Goal: Information Seeking & Learning: Learn about a topic

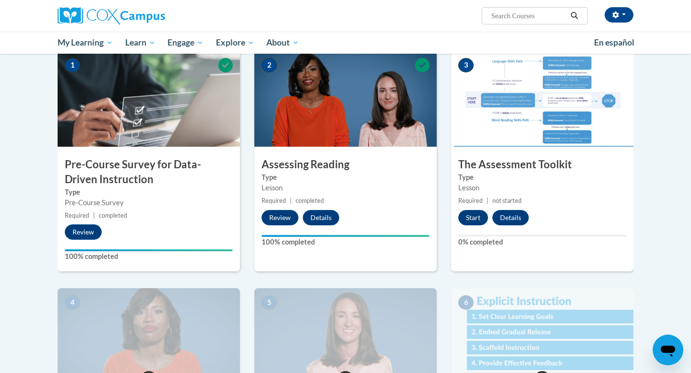
scroll to position [207, 0]
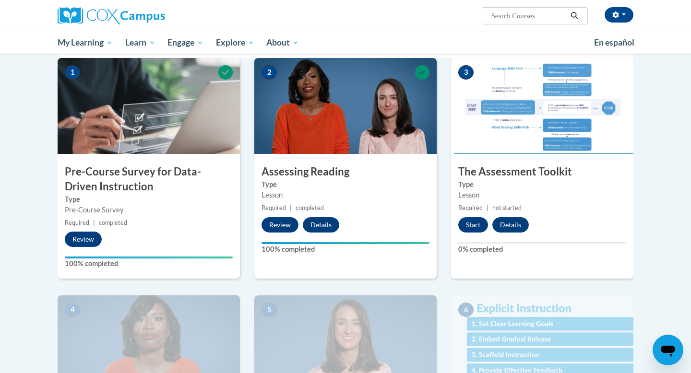
click at [569, 104] on img at bounding box center [542, 106] width 182 height 96
click at [471, 223] on button "Start" at bounding box center [473, 224] width 30 height 15
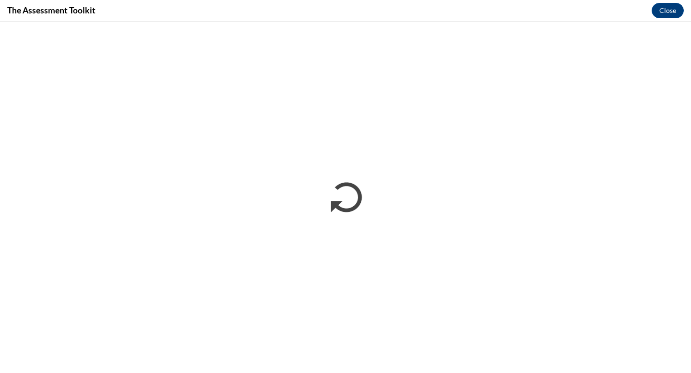
scroll to position [0, 0]
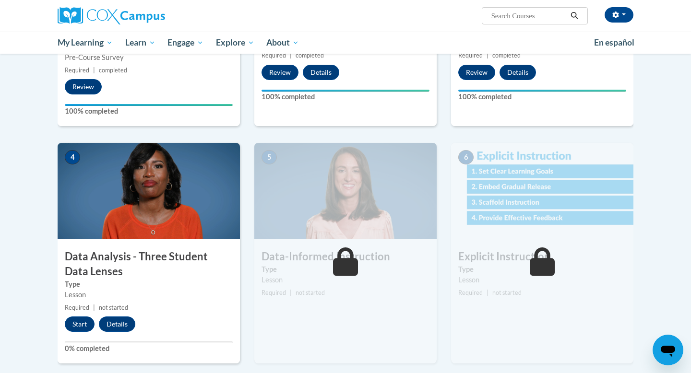
scroll to position [360, 0]
click at [77, 330] on button "Start" at bounding box center [80, 323] width 30 height 15
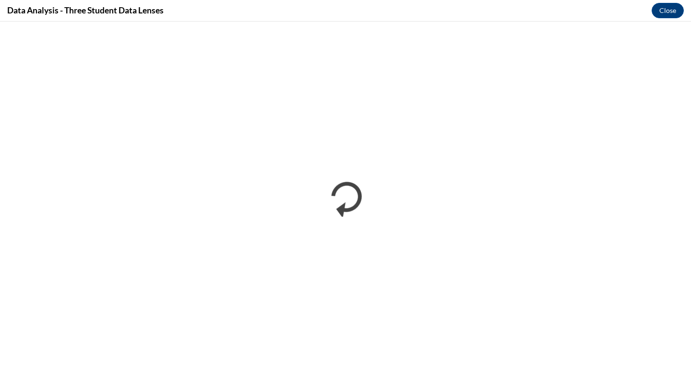
scroll to position [0, 0]
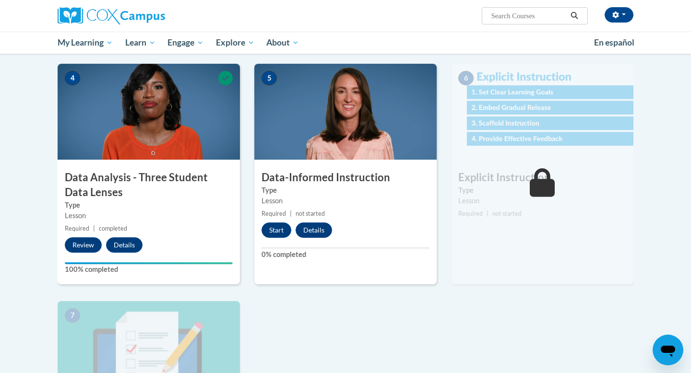
scroll to position [437, 0]
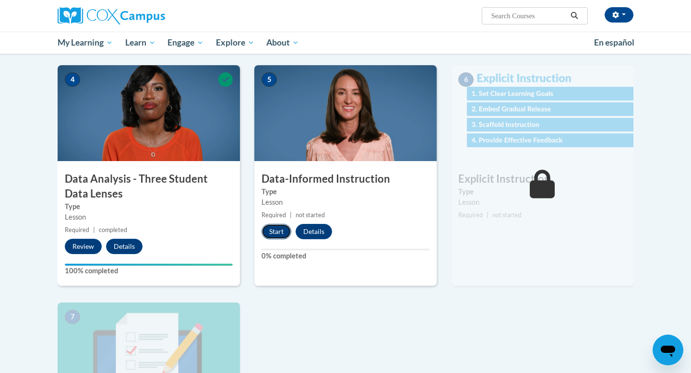
click at [278, 234] on button "Start" at bounding box center [277, 231] width 30 height 15
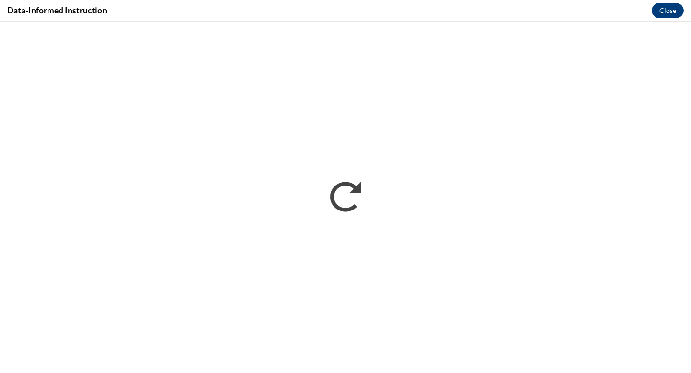
scroll to position [0, 0]
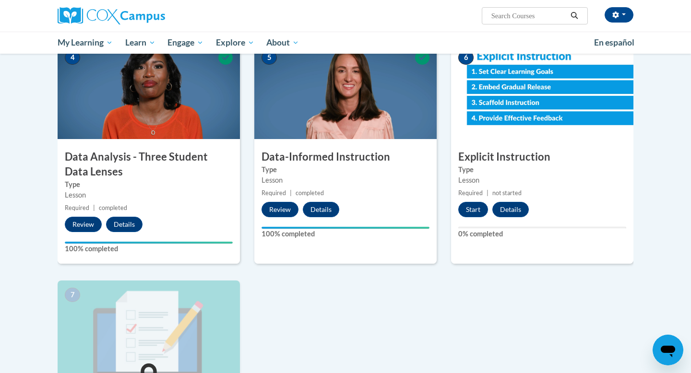
scroll to position [455, 0]
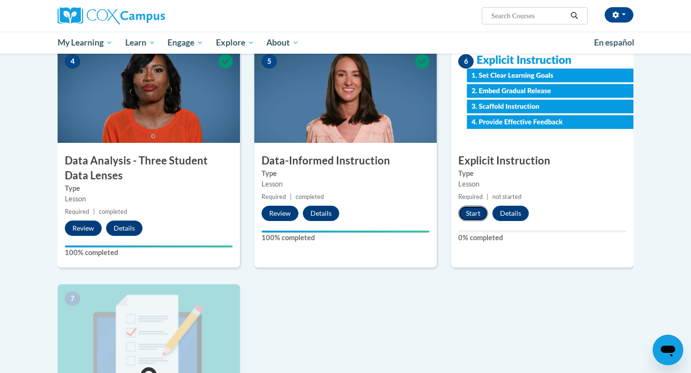
click at [469, 215] on button "Start" at bounding box center [473, 213] width 30 height 15
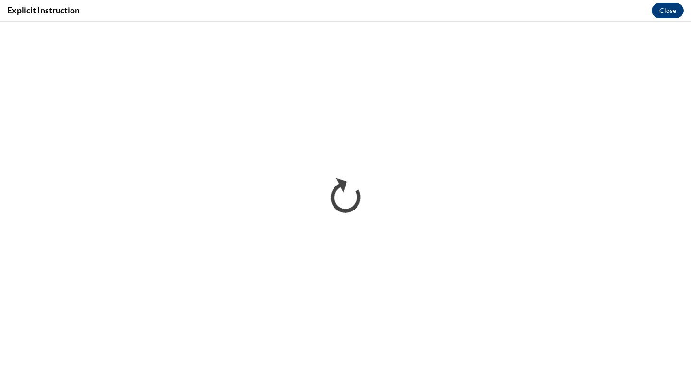
scroll to position [0, 0]
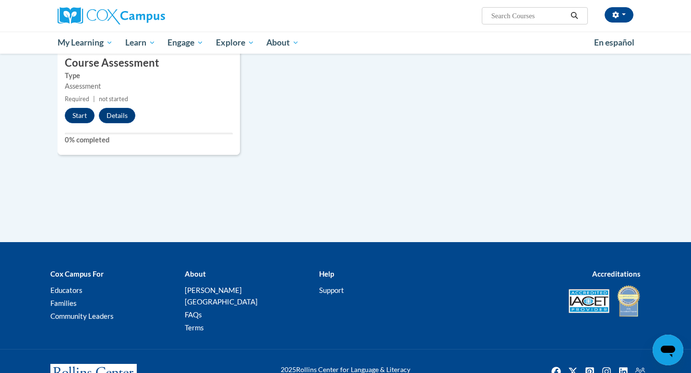
scroll to position [769, 0]
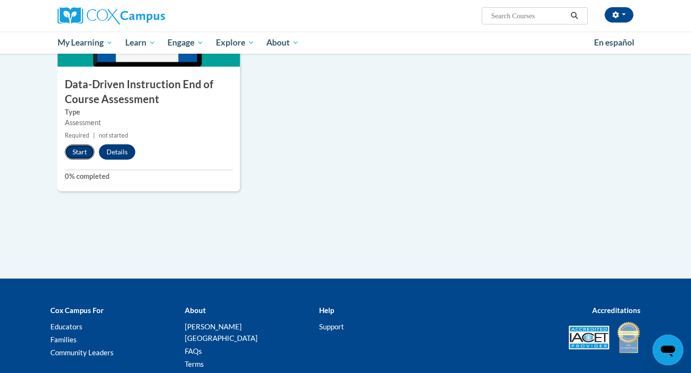
click at [77, 152] on button "Start" at bounding box center [80, 151] width 30 height 15
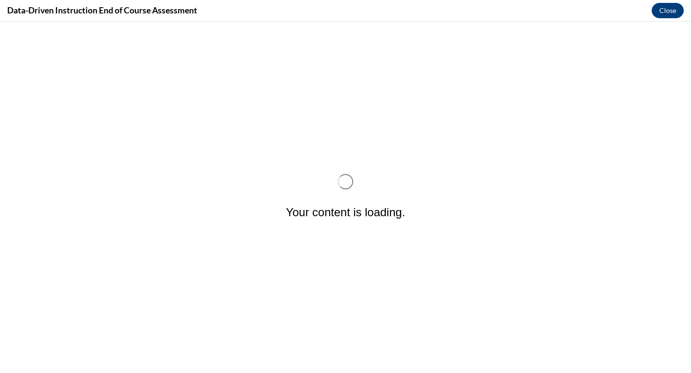
scroll to position [0, 0]
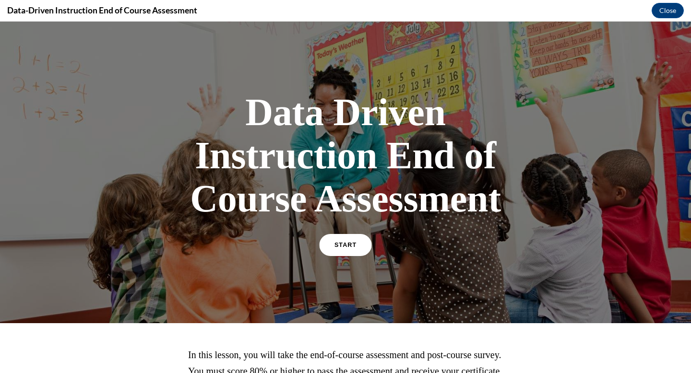
click at [342, 247] on span "START" at bounding box center [346, 245] width 22 height 7
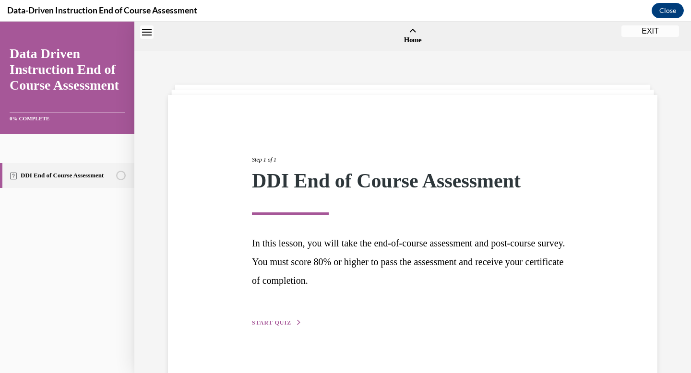
scroll to position [30, 0]
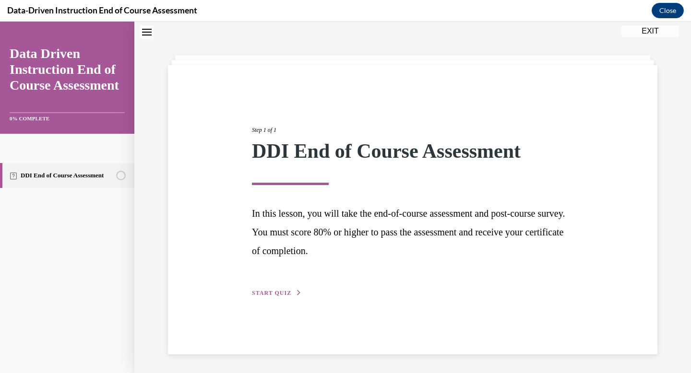
click at [263, 293] on span "START QUIZ" at bounding box center [271, 293] width 39 height 7
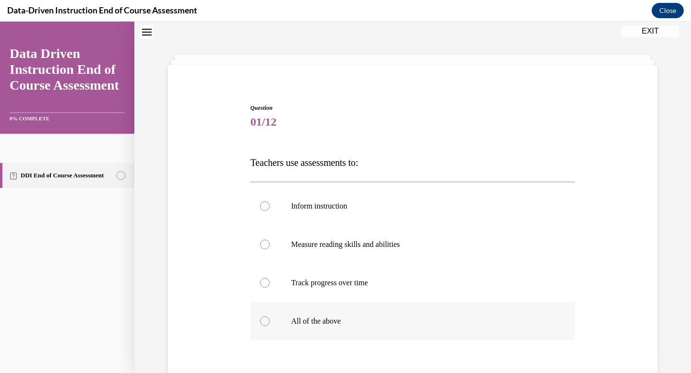
click at [266, 322] on div at bounding box center [265, 322] width 10 height 10
click at [266, 322] on input "All of the above" at bounding box center [265, 322] width 10 height 10
radio input "true"
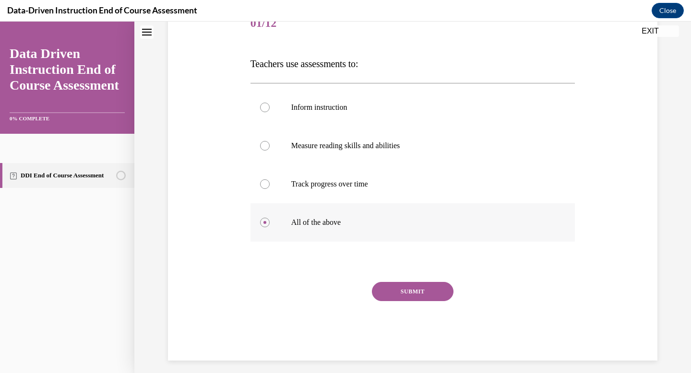
scroll to position [135, 0]
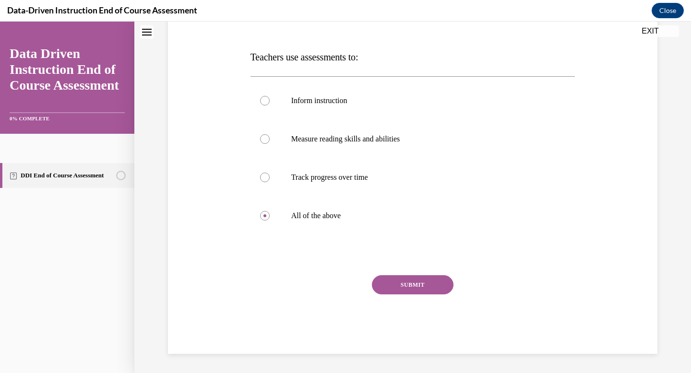
click at [390, 286] on button "SUBMIT" at bounding box center [413, 284] width 82 height 19
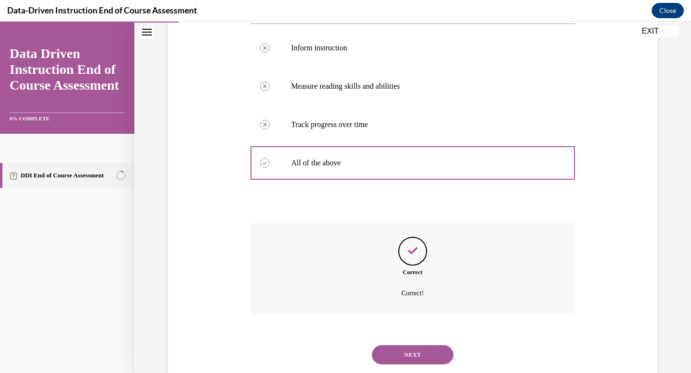
scroll to position [213, 0]
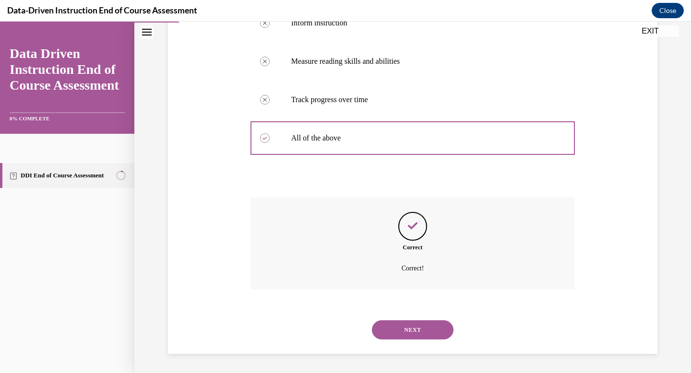
click at [413, 323] on button "NEXT" at bounding box center [413, 330] width 82 height 19
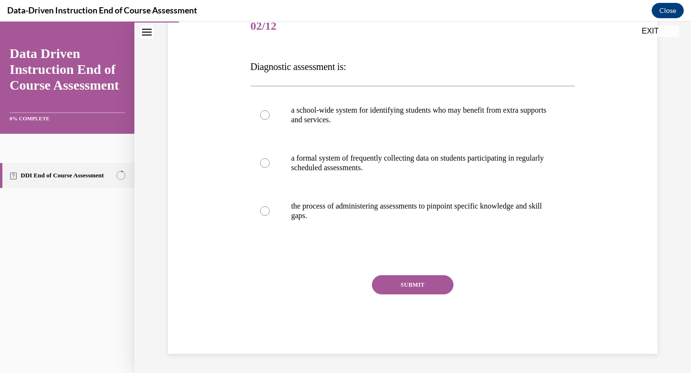
scroll to position [107, 0]
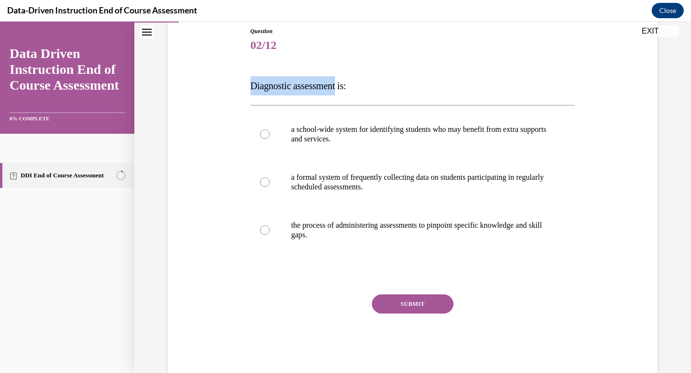
drag, startPoint x: 343, startPoint y: 87, endPoint x: 248, endPoint y: 81, distance: 95.3
click at [248, 81] on div "Question 02/12 Diagnostic assessment is: a school-wide system for identifying s…" at bounding box center [413, 192] width 330 height 361
copy span "Diagnostic assessment"
click at [264, 134] on div at bounding box center [265, 135] width 10 height 10
click at [264, 134] on input "a school-wide system for identifying students who may benefit from extra suppor…" at bounding box center [265, 135] width 10 height 10
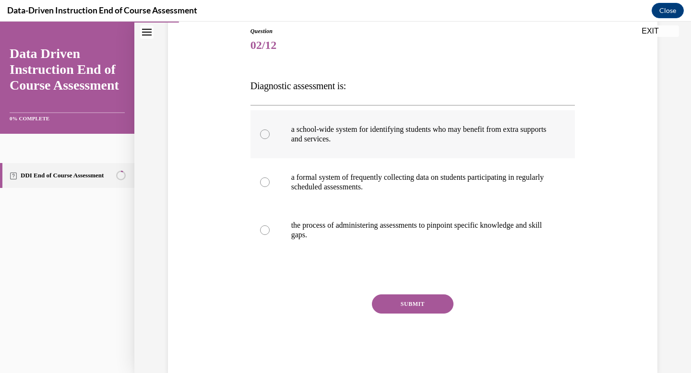
radio input "true"
click at [418, 302] on button "SUBMIT" at bounding box center [413, 304] width 82 height 19
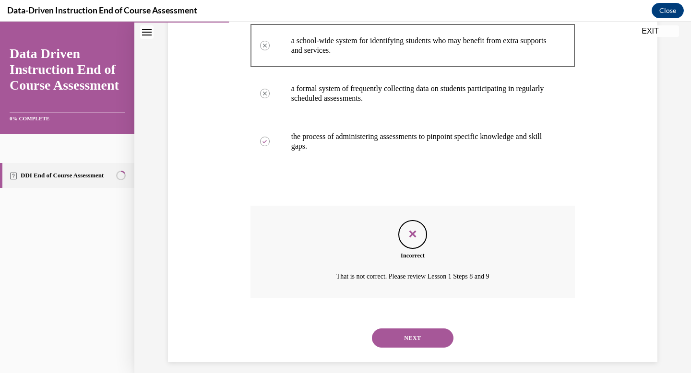
scroll to position [204, 0]
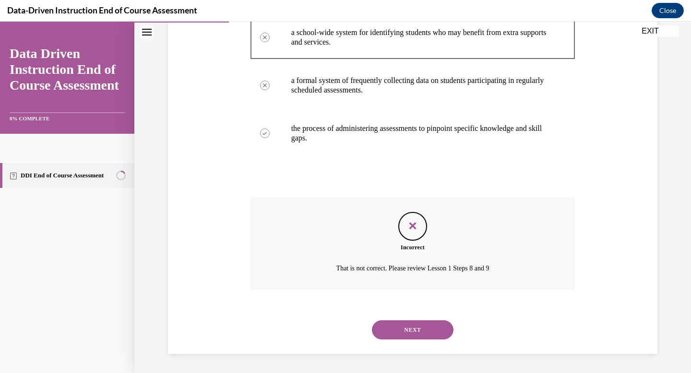
click at [416, 335] on button "NEXT" at bounding box center [413, 330] width 82 height 19
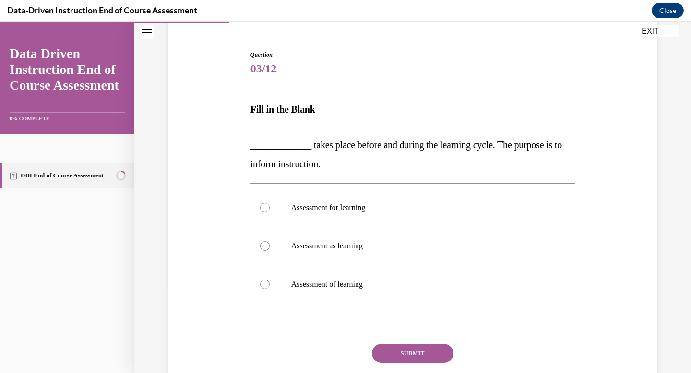
scroll to position [86, 0]
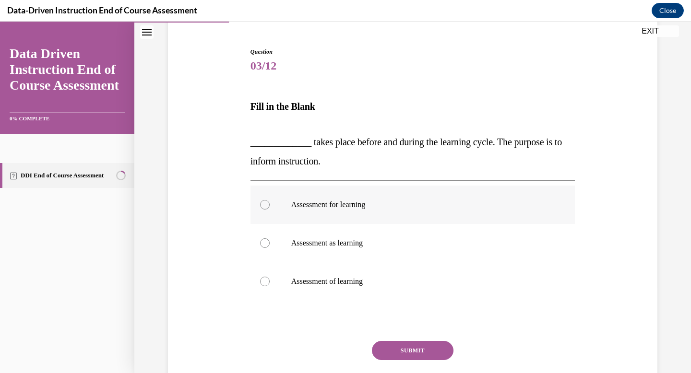
click at [262, 207] on div at bounding box center [265, 205] width 10 height 10
click at [262, 207] on input "Assessment for learning" at bounding box center [265, 205] width 10 height 10
radio input "true"
click at [410, 353] on button "SUBMIT" at bounding box center [413, 350] width 82 height 19
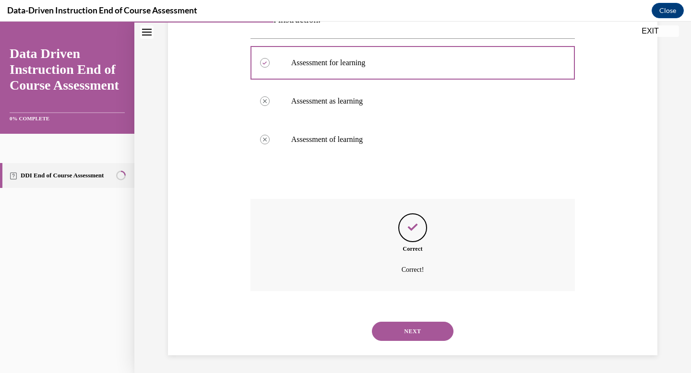
scroll to position [229, 0]
click at [420, 327] on button "NEXT" at bounding box center [413, 330] width 82 height 19
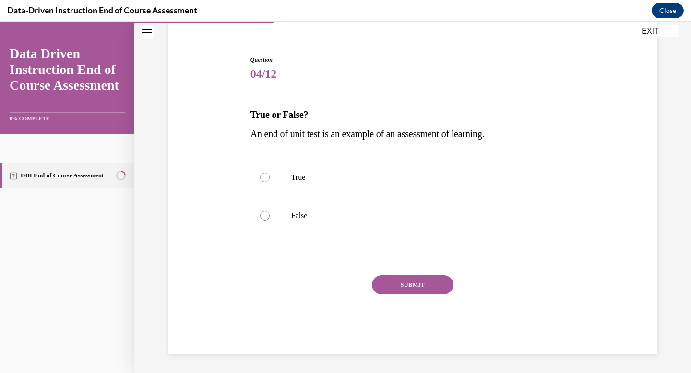
scroll to position [78, 0]
click at [263, 178] on div at bounding box center [265, 178] width 10 height 10
click at [263, 178] on input "True" at bounding box center [265, 178] width 10 height 10
radio input "true"
click at [415, 291] on button "SUBMIT" at bounding box center [413, 284] width 82 height 19
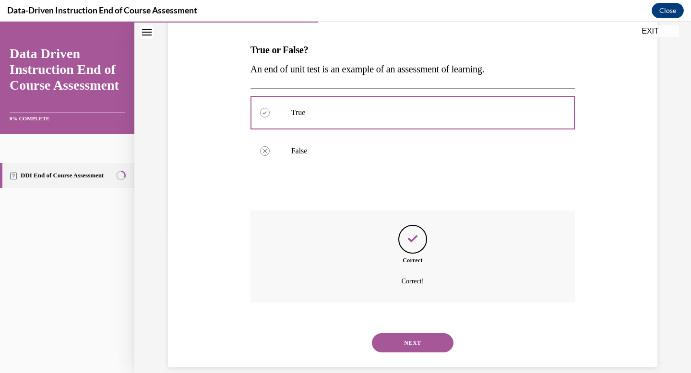
scroll to position [156, 0]
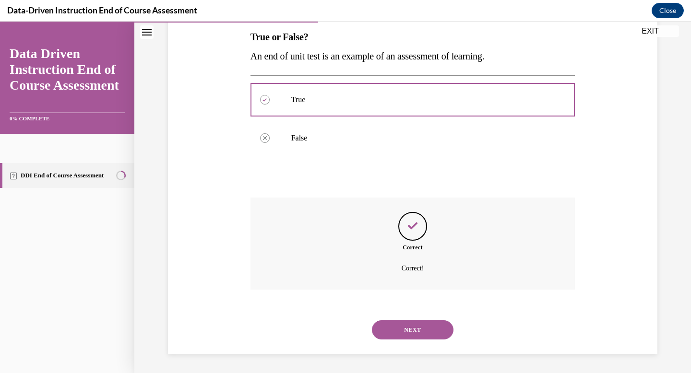
click at [417, 329] on button "NEXT" at bounding box center [413, 330] width 82 height 19
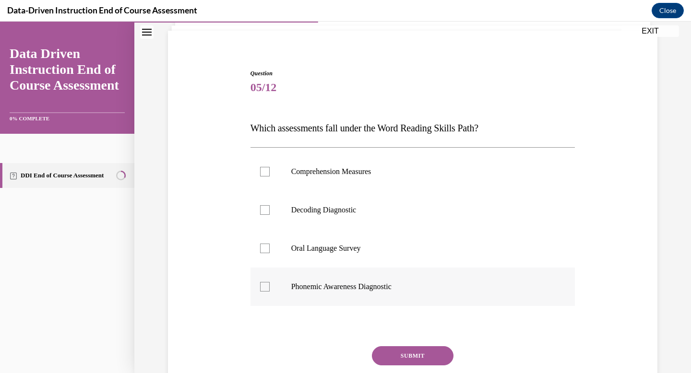
scroll to position [66, 0]
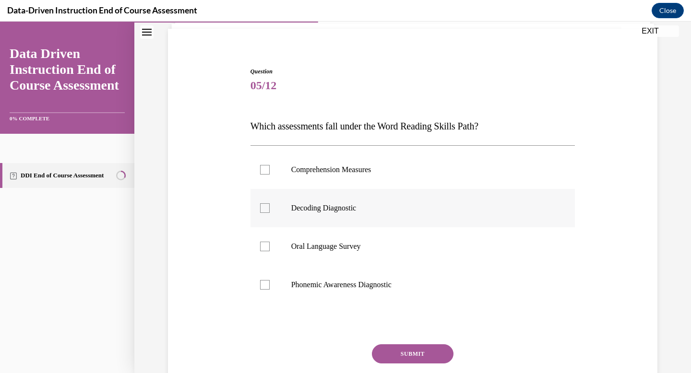
click at [264, 208] on div at bounding box center [265, 209] width 10 height 10
click at [264, 208] on input "Decoding Diagnostic" at bounding box center [265, 209] width 10 height 10
checkbox input "true"
click at [411, 350] on button "SUBMIT" at bounding box center [413, 354] width 82 height 19
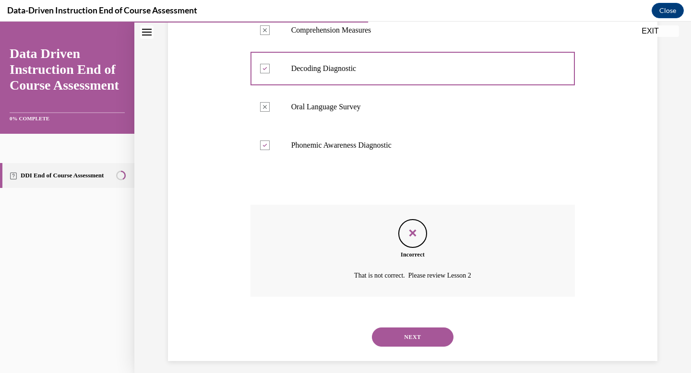
scroll to position [213, 0]
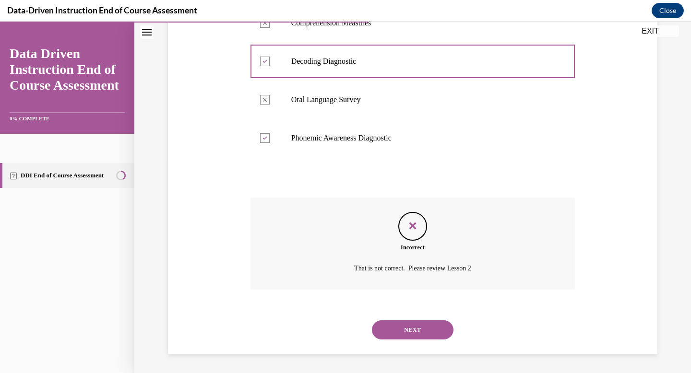
click at [411, 331] on button "NEXT" at bounding box center [413, 330] width 82 height 19
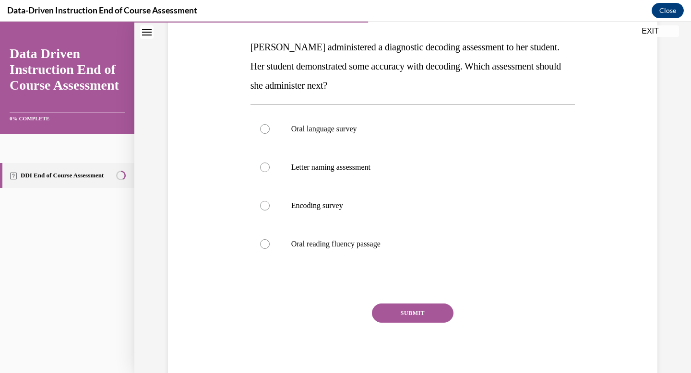
scroll to position [146, 0]
click at [266, 210] on div at bounding box center [265, 206] width 10 height 10
click at [266, 210] on input "Encoding survey" at bounding box center [265, 206] width 10 height 10
radio input "true"
click at [412, 315] on button "SUBMIT" at bounding box center [413, 312] width 82 height 19
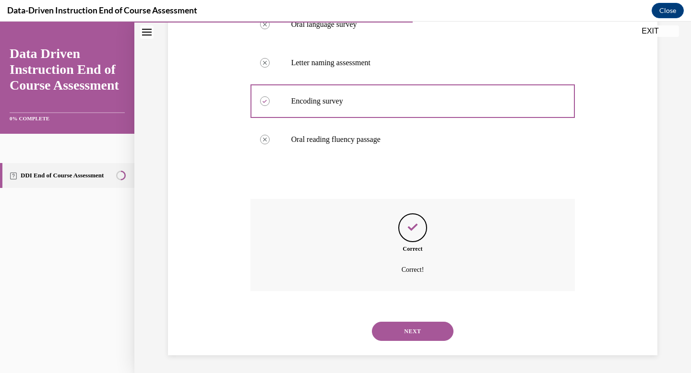
scroll to position [252, 0]
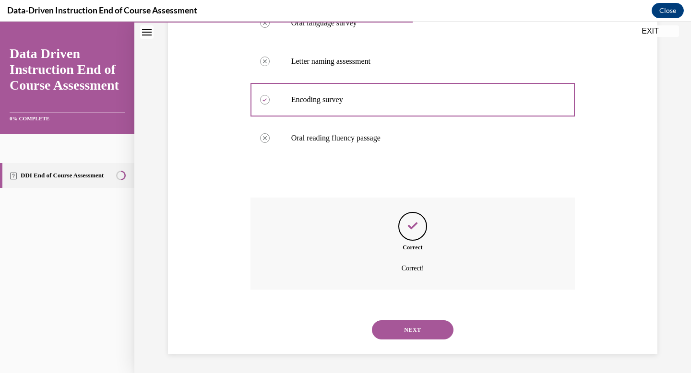
click at [419, 329] on button "NEXT" at bounding box center [413, 330] width 82 height 19
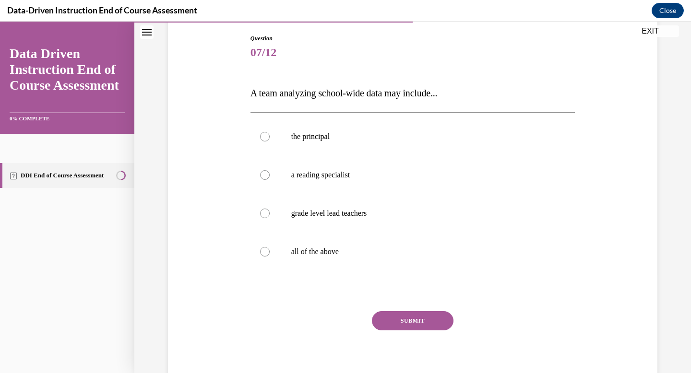
scroll to position [100, 0]
click at [268, 249] on div at bounding box center [265, 252] width 10 height 10
click at [268, 249] on input "all of the above" at bounding box center [265, 252] width 10 height 10
radio input "true"
click at [402, 321] on button "SUBMIT" at bounding box center [413, 320] width 82 height 19
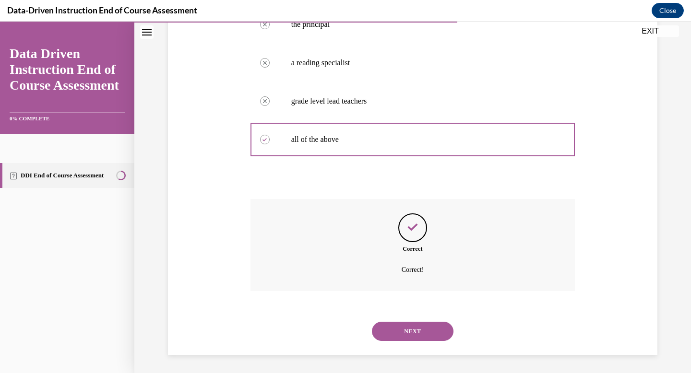
scroll to position [213, 0]
click at [415, 330] on button "NEXT" at bounding box center [413, 330] width 82 height 19
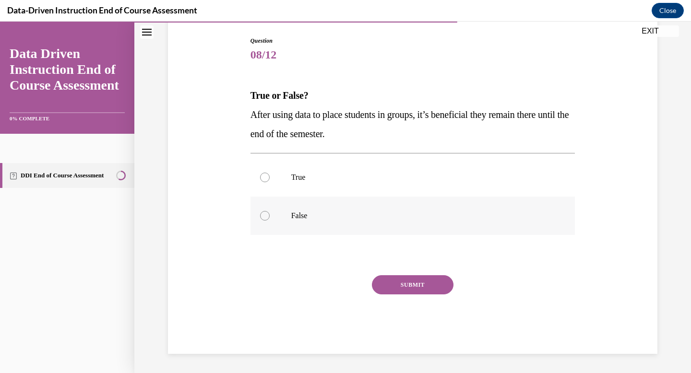
click at [265, 218] on div at bounding box center [265, 216] width 10 height 10
click at [265, 218] on input "False" at bounding box center [265, 216] width 10 height 10
radio input "true"
click at [416, 288] on button "SUBMIT" at bounding box center [413, 284] width 82 height 19
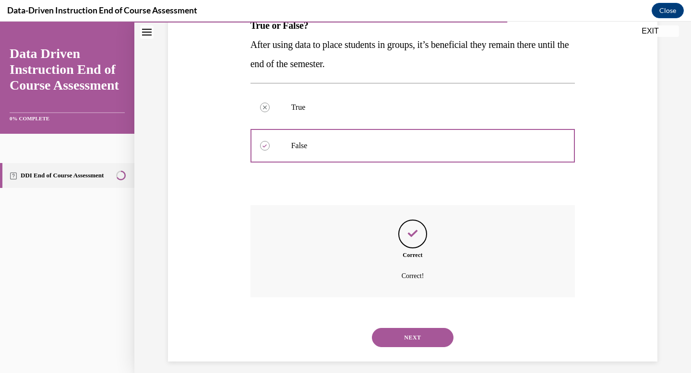
scroll to position [175, 0]
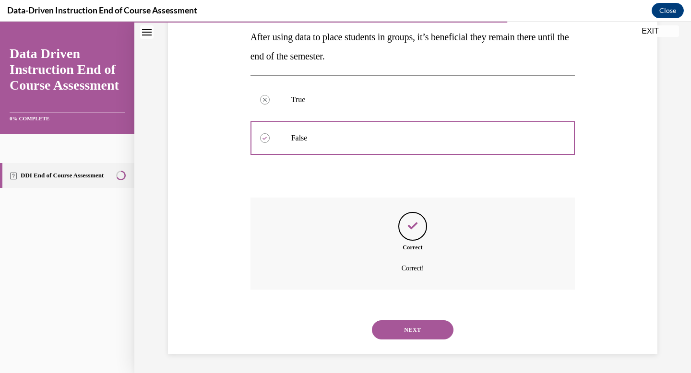
click at [426, 331] on button "NEXT" at bounding box center [413, 330] width 82 height 19
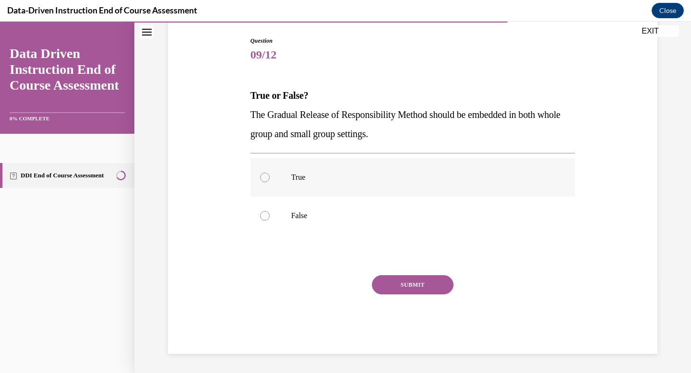
click at [266, 179] on div at bounding box center [265, 178] width 10 height 10
click at [266, 179] on input "True" at bounding box center [265, 178] width 10 height 10
radio input "true"
click at [406, 288] on button "SUBMIT" at bounding box center [413, 284] width 82 height 19
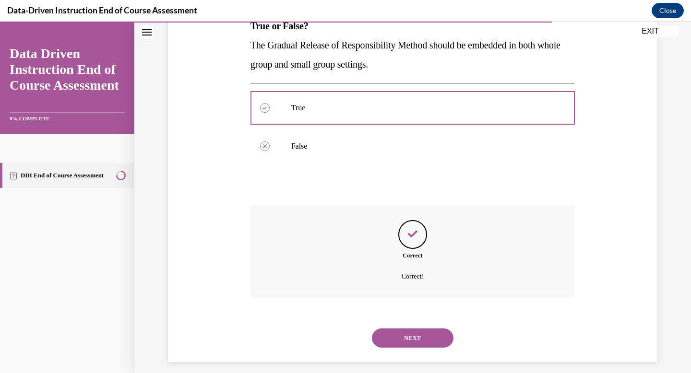
scroll to position [175, 0]
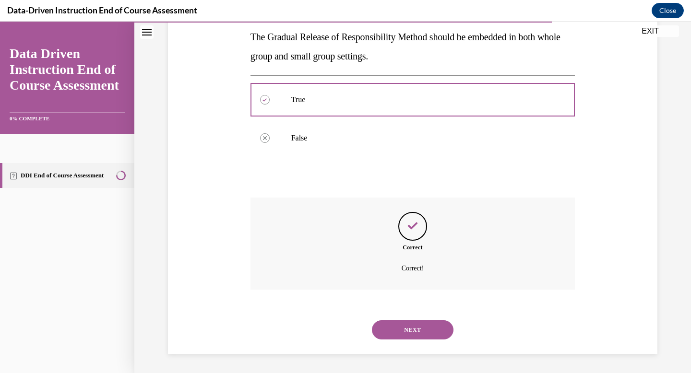
click at [425, 333] on button "NEXT" at bounding box center [413, 330] width 82 height 19
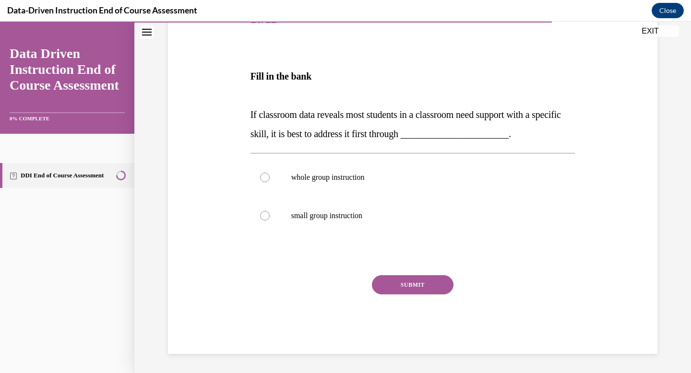
scroll to position [107, 0]
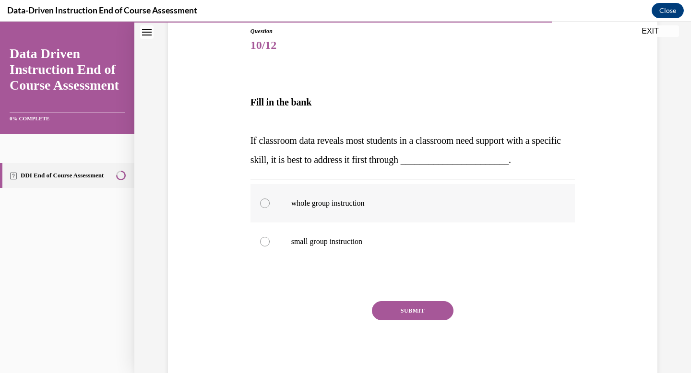
click at [322, 202] on p "whole group instruction" at bounding box center [421, 204] width 260 height 10
click at [270, 202] on input "whole group instruction" at bounding box center [265, 204] width 10 height 10
radio input "true"
click at [403, 312] on button "SUBMIT" at bounding box center [413, 310] width 82 height 19
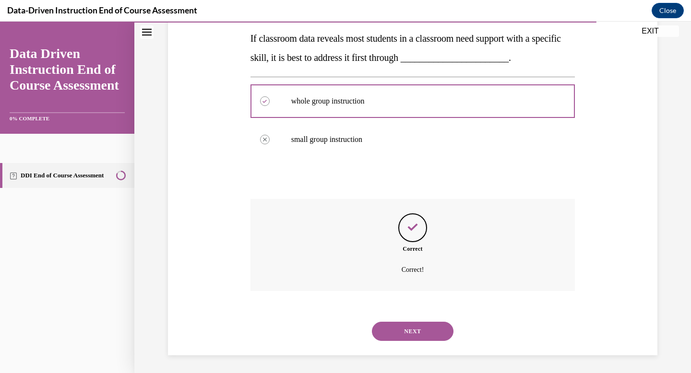
scroll to position [210, 0]
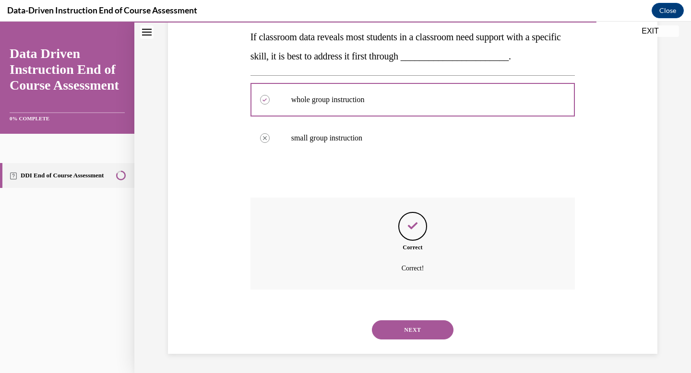
click at [409, 327] on button "NEXT" at bounding box center [413, 330] width 82 height 19
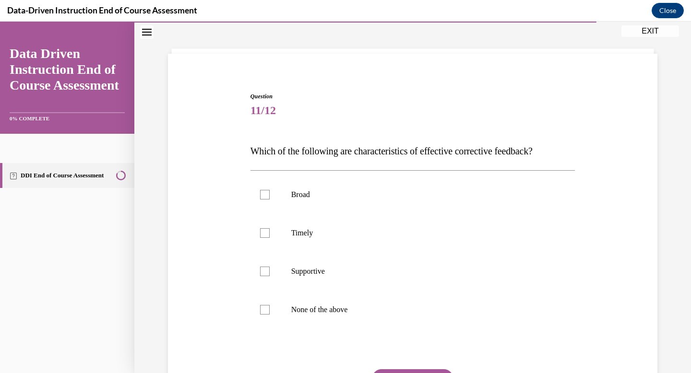
scroll to position [46, 0]
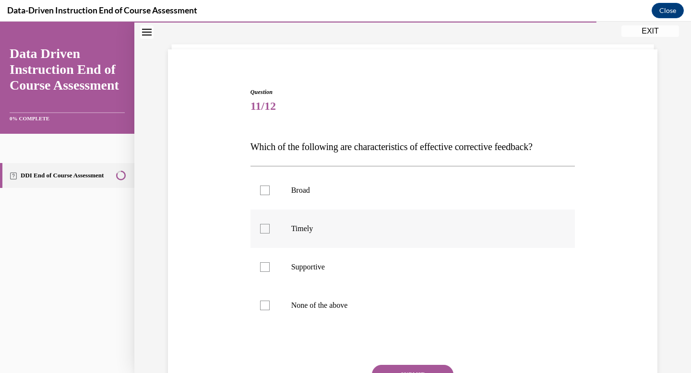
click at [262, 228] on div at bounding box center [265, 229] width 10 height 10
click at [262, 228] on input "Timely" at bounding box center [265, 229] width 10 height 10
checkbox input "true"
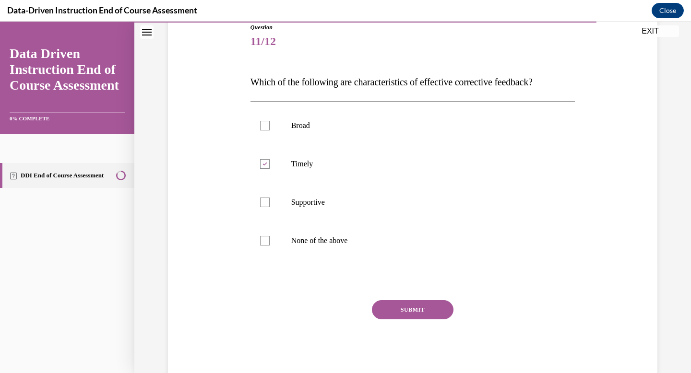
click at [402, 313] on button "SUBMIT" at bounding box center [413, 309] width 82 height 19
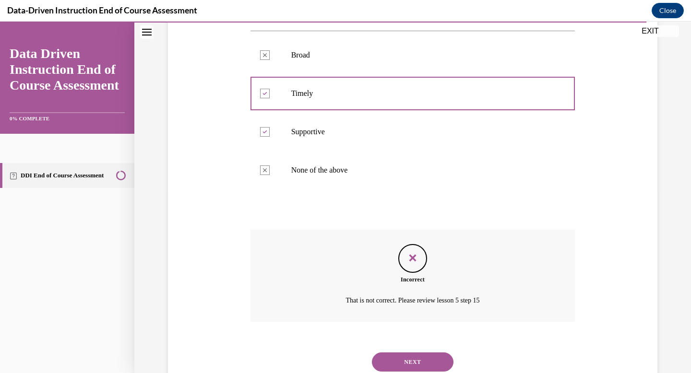
scroll to position [177, 0]
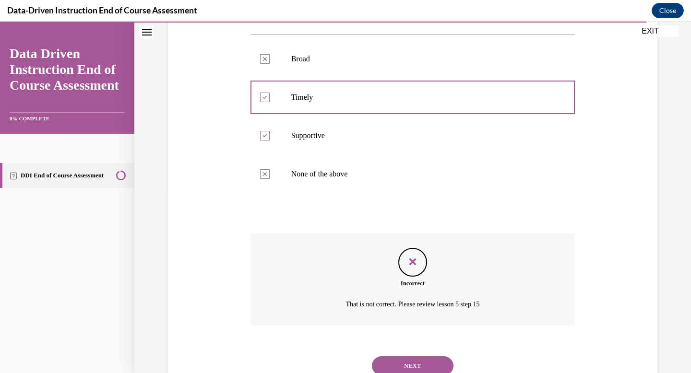
click at [417, 363] on button "NEXT" at bounding box center [413, 366] width 82 height 19
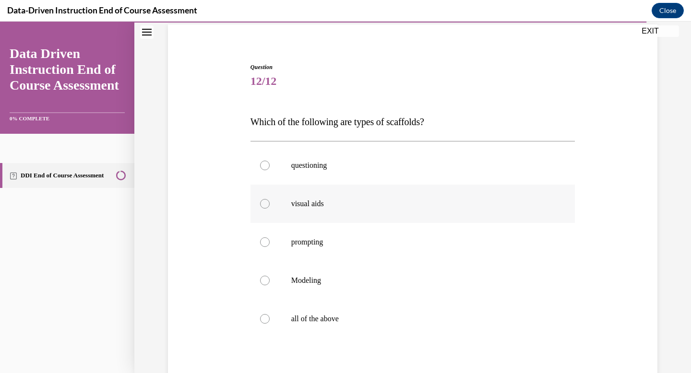
scroll to position [73, 0]
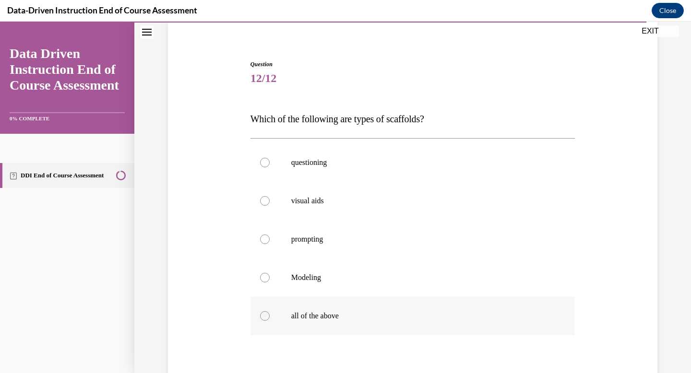
click at [266, 313] on div at bounding box center [265, 316] width 10 height 10
click at [266, 313] on input "all of the above" at bounding box center [265, 316] width 10 height 10
radio input "true"
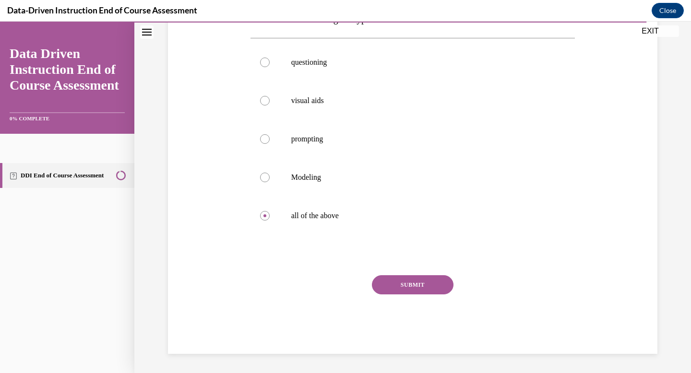
click at [406, 286] on button "SUBMIT" at bounding box center [413, 284] width 82 height 19
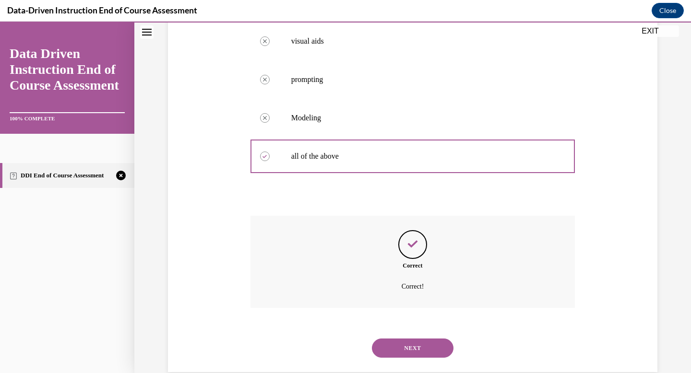
scroll to position [252, 0]
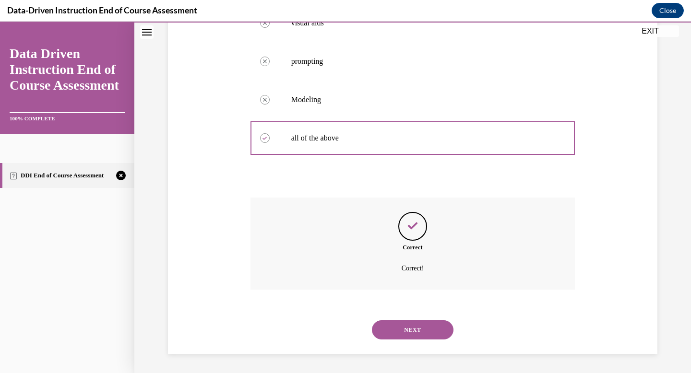
click at [417, 329] on button "NEXT" at bounding box center [413, 330] width 82 height 19
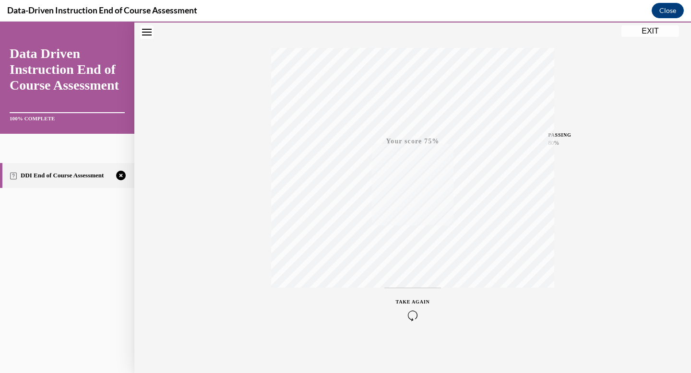
scroll to position [140, 0]
click at [414, 301] on span "TAKE AGAIN" at bounding box center [413, 301] width 34 height 5
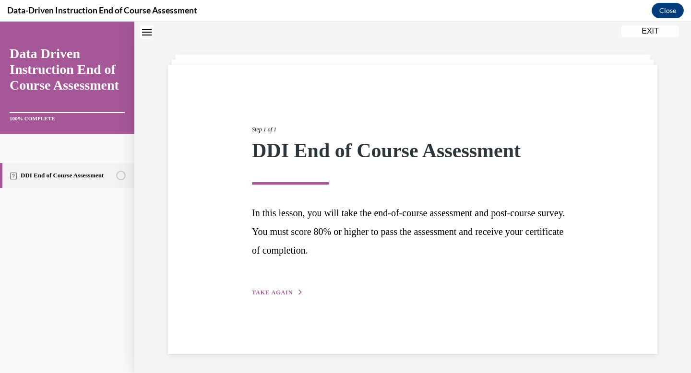
click at [274, 296] on span "TAKE AGAIN" at bounding box center [272, 292] width 41 height 7
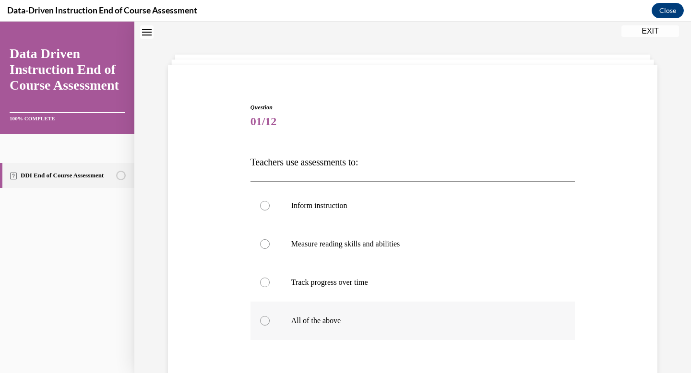
click at [265, 323] on div at bounding box center [265, 321] width 10 height 10
click at [265, 323] on input "All of the above" at bounding box center [265, 321] width 10 height 10
radio input "true"
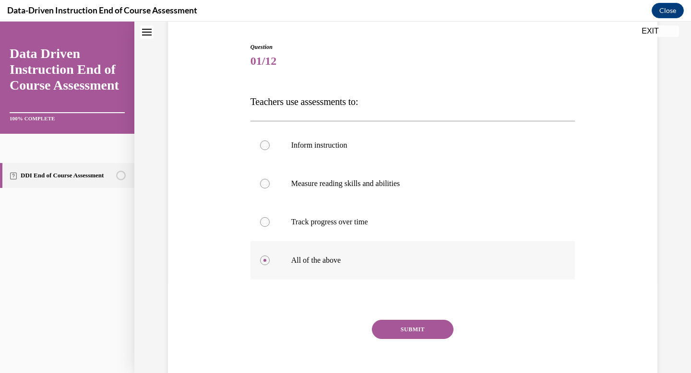
scroll to position [135, 0]
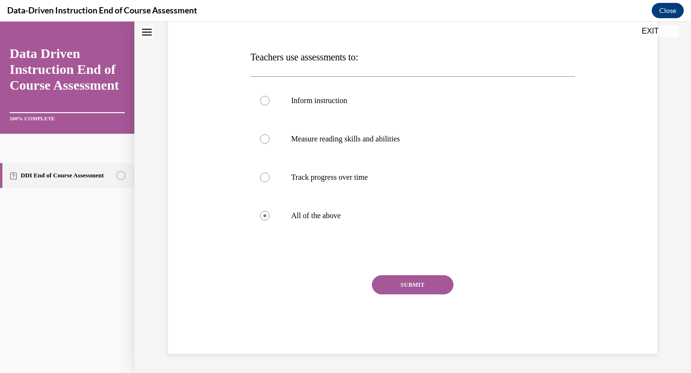
click at [414, 287] on button "SUBMIT" at bounding box center [413, 284] width 82 height 19
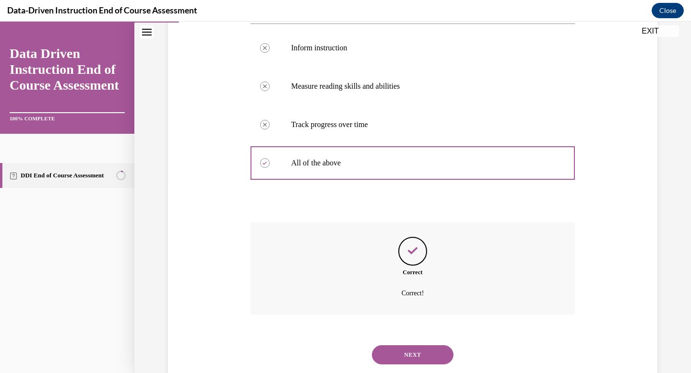
scroll to position [213, 0]
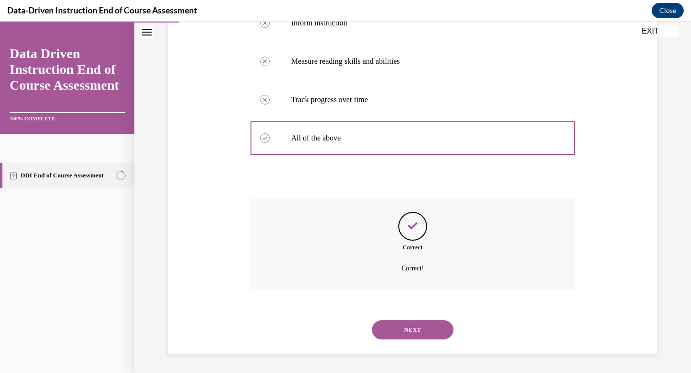
click at [422, 333] on button "NEXT" at bounding box center [413, 330] width 82 height 19
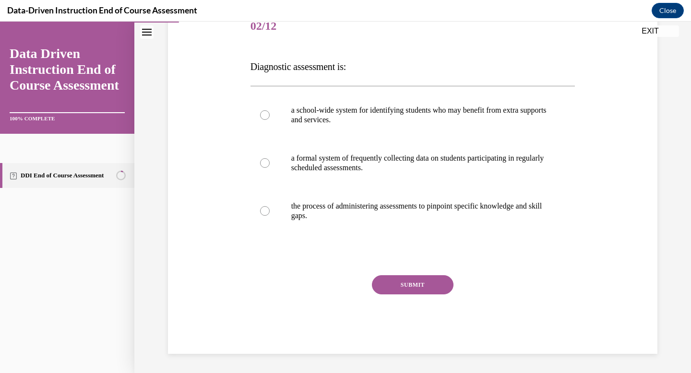
scroll to position [107, 0]
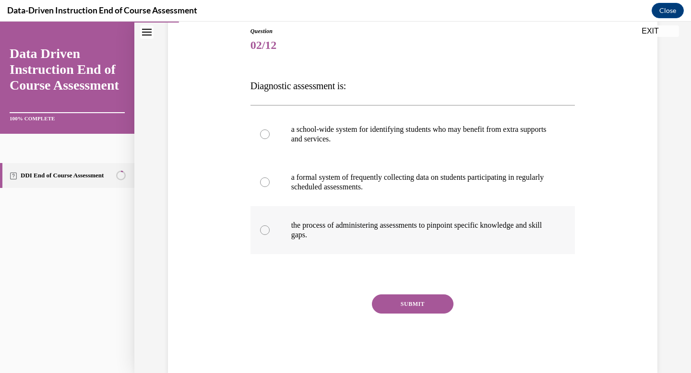
click at [266, 229] on div at bounding box center [265, 231] width 10 height 10
click at [266, 229] on input "the process of administering assessments to pinpoint specific knowledge and ski…" at bounding box center [265, 231] width 10 height 10
radio input "true"
click at [417, 303] on button "SUBMIT" at bounding box center [413, 304] width 82 height 19
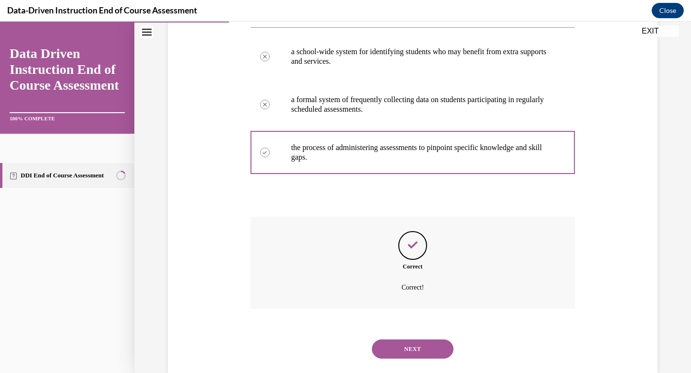
scroll to position [204, 0]
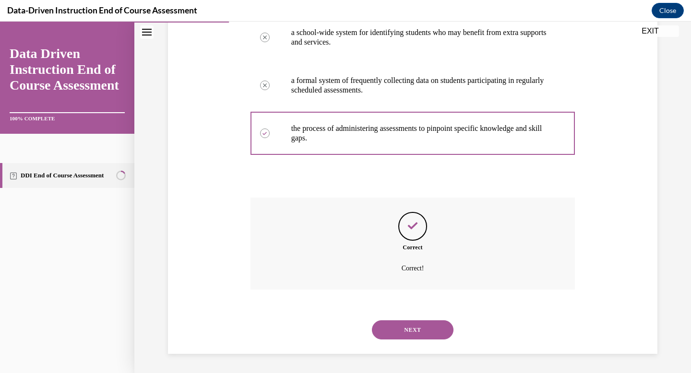
click at [423, 329] on button "NEXT" at bounding box center [413, 330] width 82 height 19
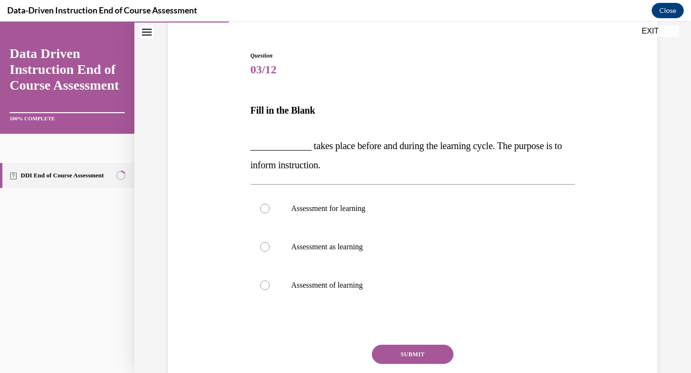
scroll to position [88, 0]
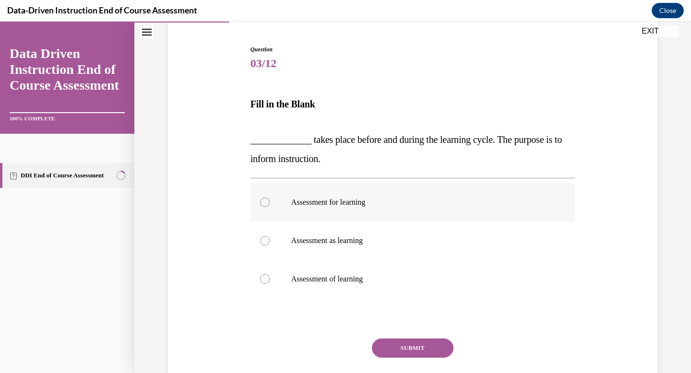
click at [268, 200] on div at bounding box center [265, 203] width 10 height 10
click at [268, 200] on input "Assessment for learning" at bounding box center [265, 203] width 10 height 10
radio input "true"
click at [402, 348] on button "SUBMIT" at bounding box center [413, 348] width 82 height 19
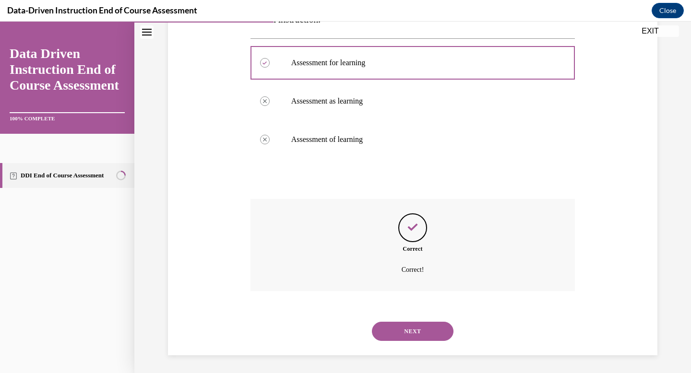
scroll to position [229, 0]
click at [413, 329] on button "NEXT" at bounding box center [413, 330] width 82 height 19
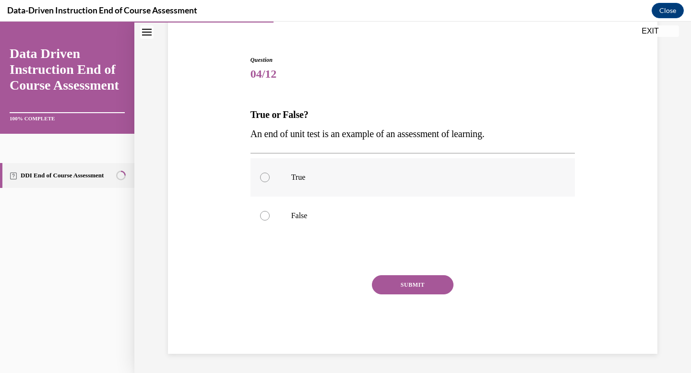
click at [264, 180] on div at bounding box center [265, 178] width 10 height 10
click at [264, 180] on input "True" at bounding box center [265, 178] width 10 height 10
radio input "true"
click at [405, 286] on button "SUBMIT" at bounding box center [413, 284] width 82 height 19
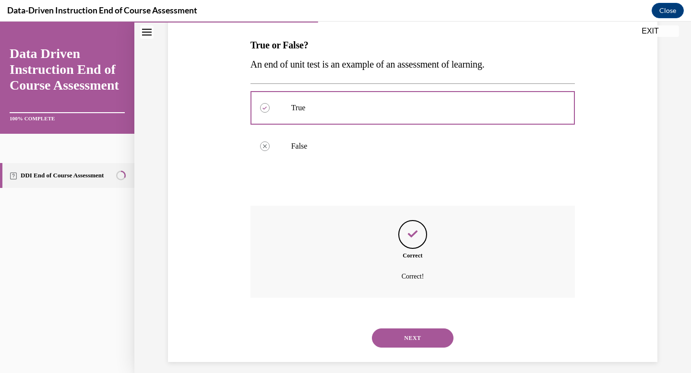
scroll to position [156, 0]
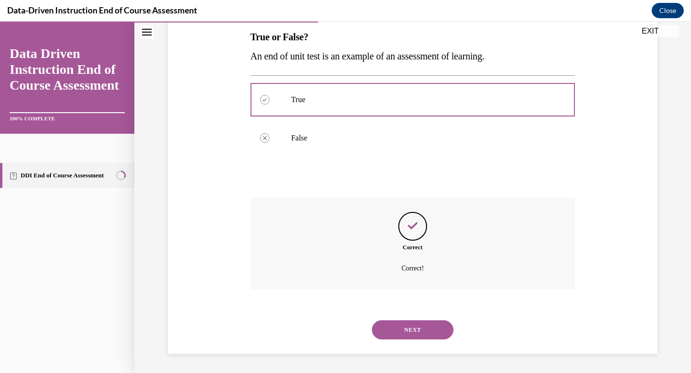
click at [415, 326] on button "NEXT" at bounding box center [413, 330] width 82 height 19
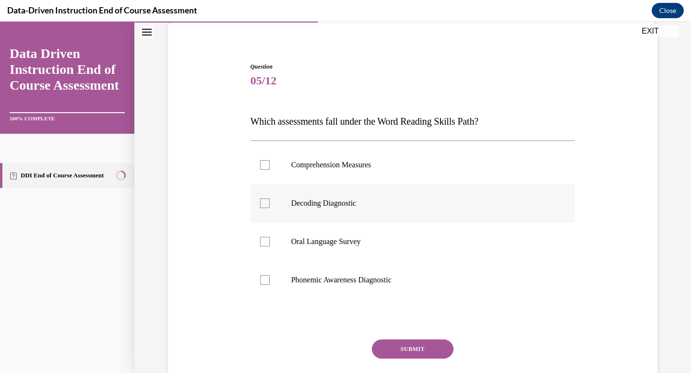
scroll to position [75, 0]
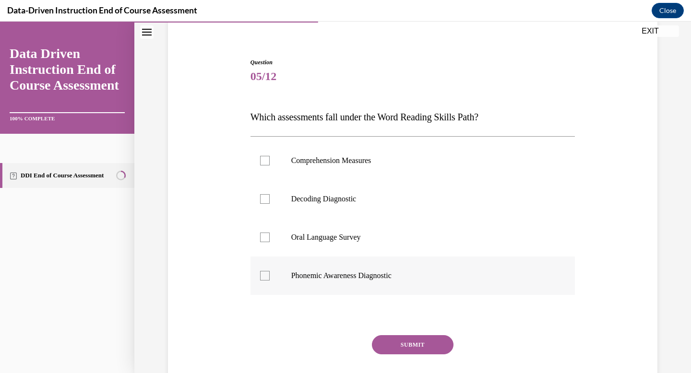
click at [267, 275] on div at bounding box center [265, 276] width 10 height 10
click at [267, 275] on input "Phonemic Awareness Diagnostic" at bounding box center [265, 276] width 10 height 10
checkbox input "true"
click at [411, 345] on button "SUBMIT" at bounding box center [413, 344] width 82 height 19
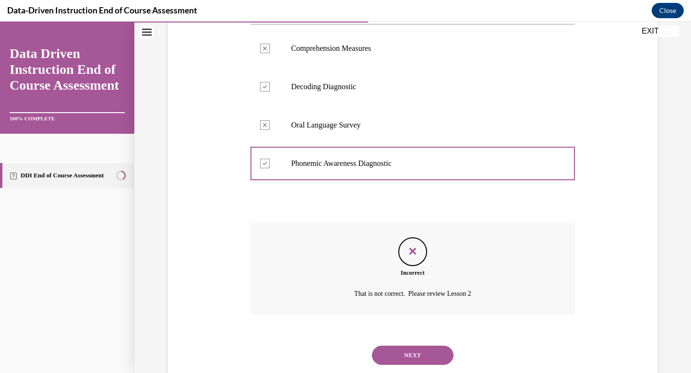
scroll to position [213, 0]
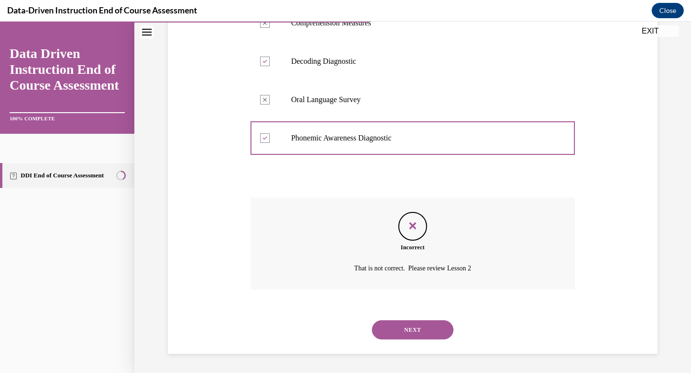
click at [410, 327] on button "NEXT" at bounding box center [413, 330] width 82 height 19
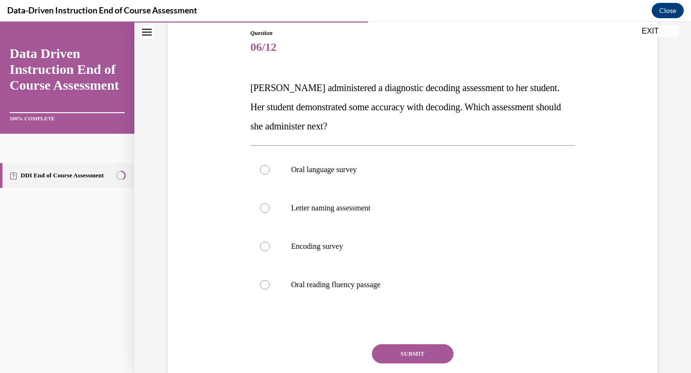
scroll to position [106, 0]
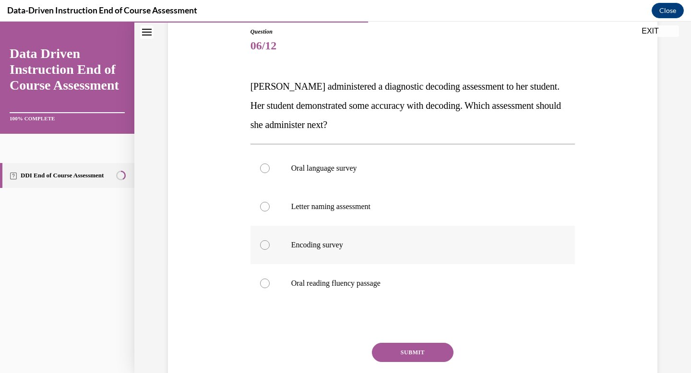
click at [264, 244] on div at bounding box center [265, 245] width 10 height 10
click at [264, 244] on input "Encoding survey" at bounding box center [265, 245] width 10 height 10
radio input "true"
click at [422, 351] on button "SUBMIT" at bounding box center [413, 352] width 82 height 19
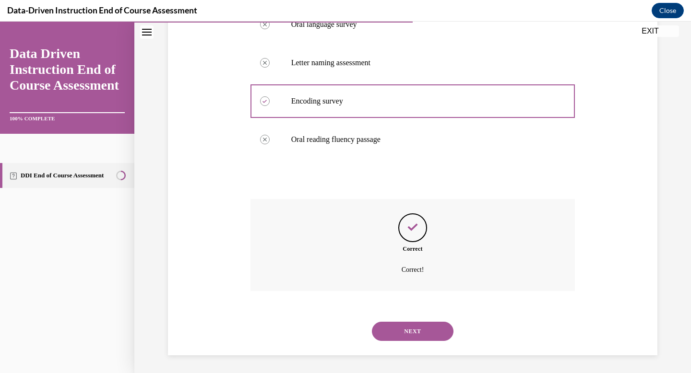
scroll to position [252, 0]
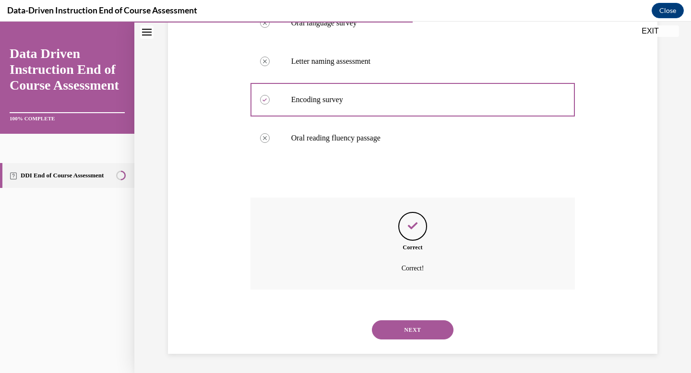
click at [423, 332] on button "NEXT" at bounding box center [413, 330] width 82 height 19
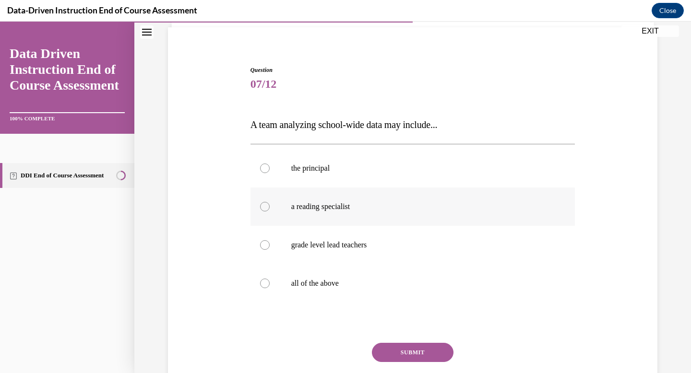
scroll to position [91, 0]
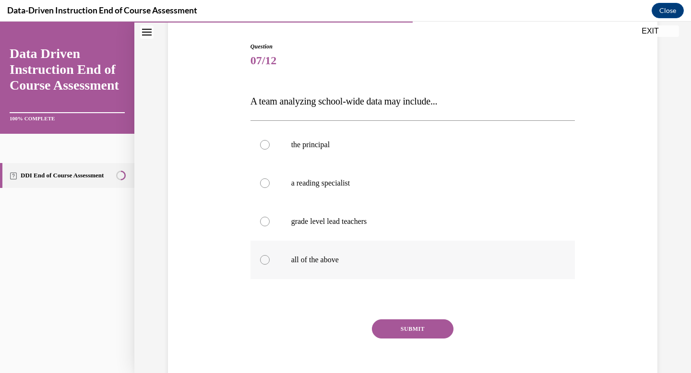
click at [267, 257] on div at bounding box center [265, 260] width 10 height 10
click at [267, 257] on input "all of the above" at bounding box center [265, 260] width 10 height 10
radio input "true"
click at [408, 331] on button "SUBMIT" at bounding box center [413, 329] width 82 height 19
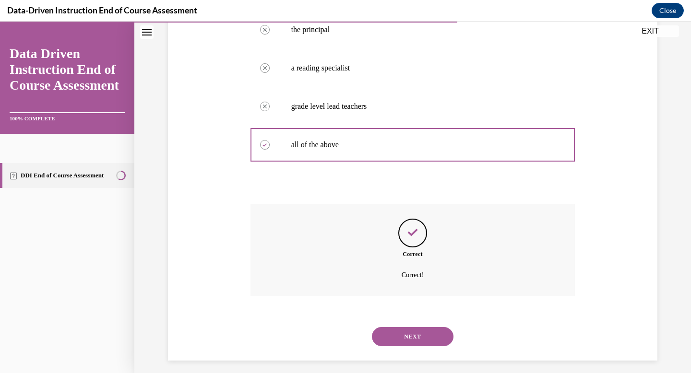
scroll to position [213, 0]
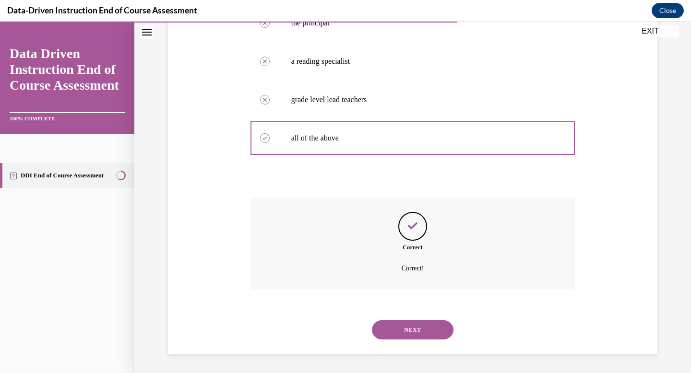
click at [415, 331] on button "NEXT" at bounding box center [413, 330] width 82 height 19
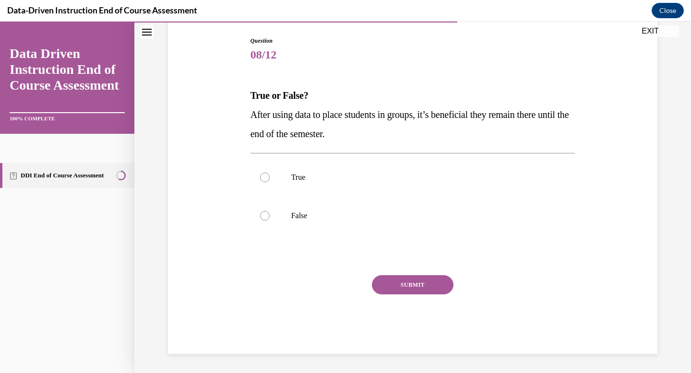
scroll to position [97, 0]
click at [261, 214] on div at bounding box center [265, 216] width 10 height 10
click at [261, 214] on input "False" at bounding box center [265, 216] width 10 height 10
radio input "true"
click at [402, 280] on button "SUBMIT" at bounding box center [413, 284] width 82 height 19
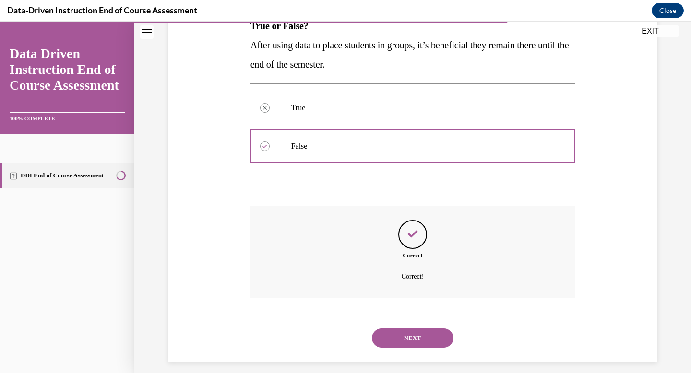
scroll to position [175, 0]
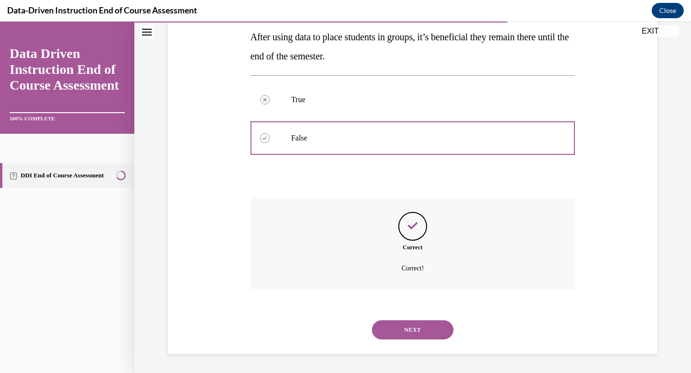
click at [420, 329] on button "NEXT" at bounding box center [413, 330] width 82 height 19
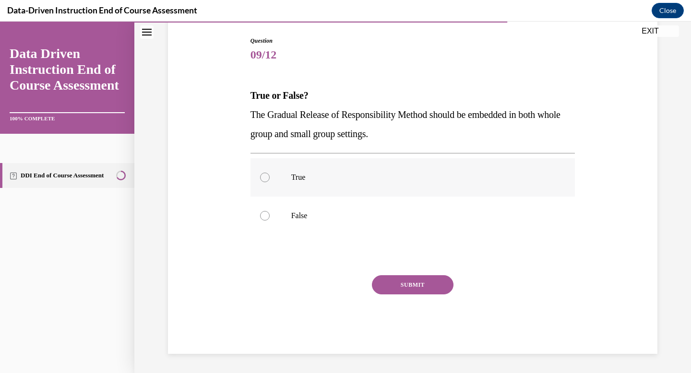
click at [264, 178] on div at bounding box center [265, 178] width 10 height 10
click at [264, 178] on input "True" at bounding box center [265, 178] width 10 height 10
radio input "true"
click at [407, 287] on button "SUBMIT" at bounding box center [413, 284] width 82 height 19
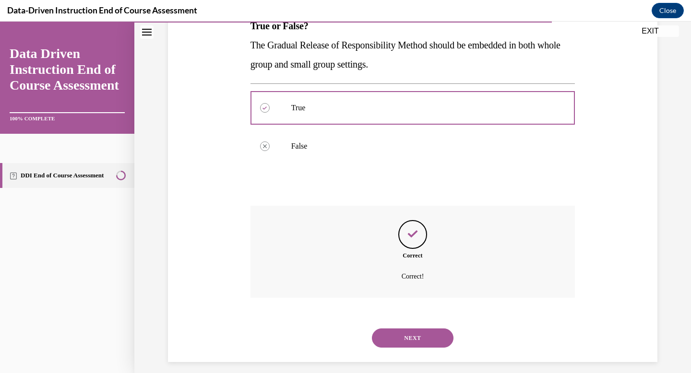
scroll to position [175, 0]
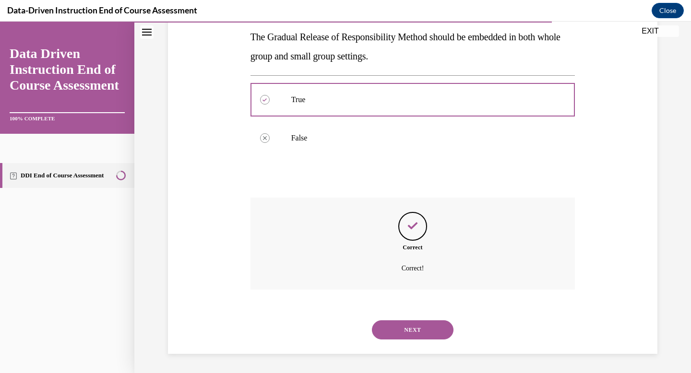
click at [418, 324] on button "NEXT" at bounding box center [413, 330] width 82 height 19
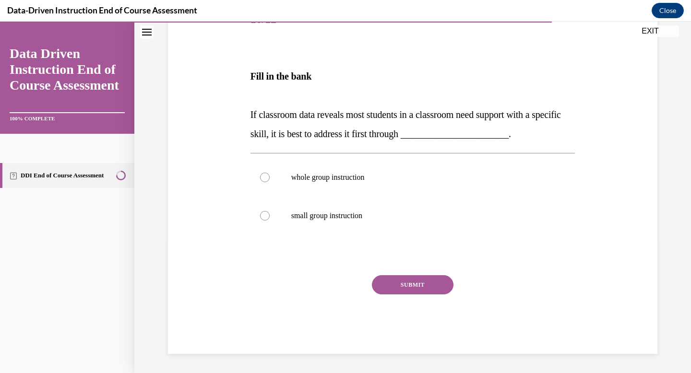
scroll to position [107, 0]
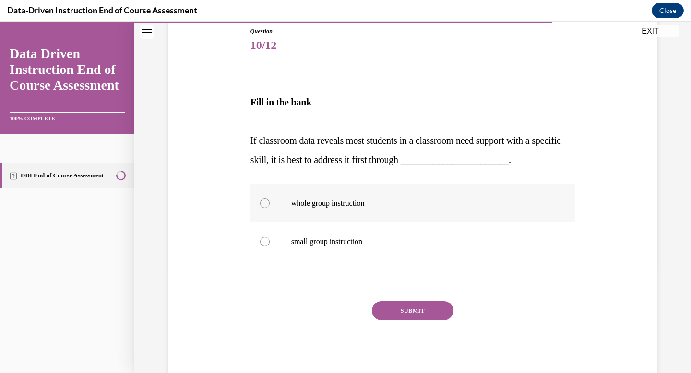
click at [263, 202] on div at bounding box center [265, 204] width 10 height 10
click at [263, 202] on input "whole group instruction" at bounding box center [265, 204] width 10 height 10
radio input "true"
click at [409, 310] on button "SUBMIT" at bounding box center [413, 310] width 82 height 19
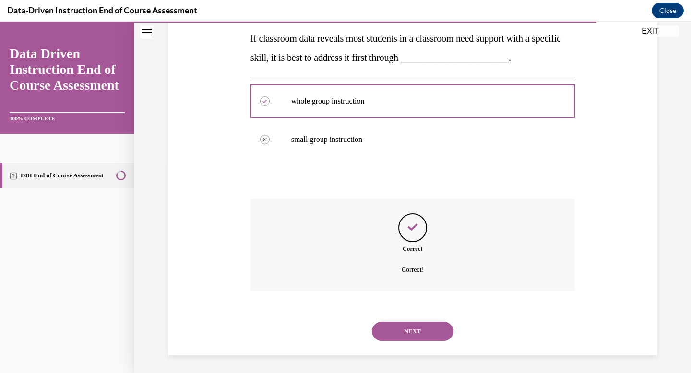
scroll to position [210, 0]
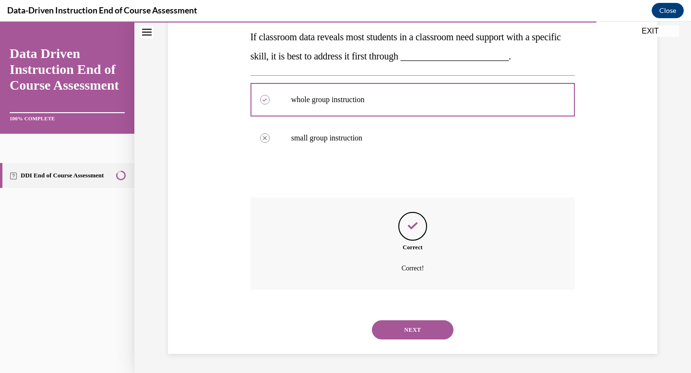
click at [415, 335] on button "NEXT" at bounding box center [413, 330] width 82 height 19
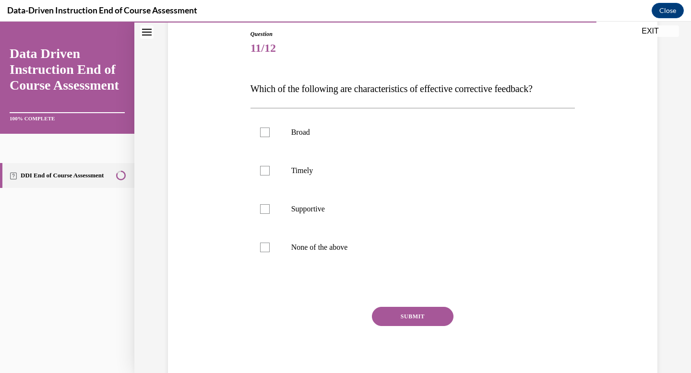
scroll to position [107, 0]
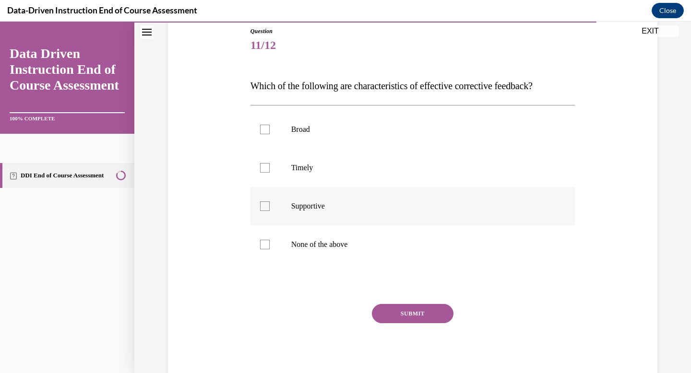
click at [266, 209] on div at bounding box center [265, 207] width 10 height 10
click at [266, 209] on input "Supportive" at bounding box center [265, 207] width 10 height 10
checkbox input "true"
click at [403, 312] on button "SUBMIT" at bounding box center [413, 313] width 82 height 19
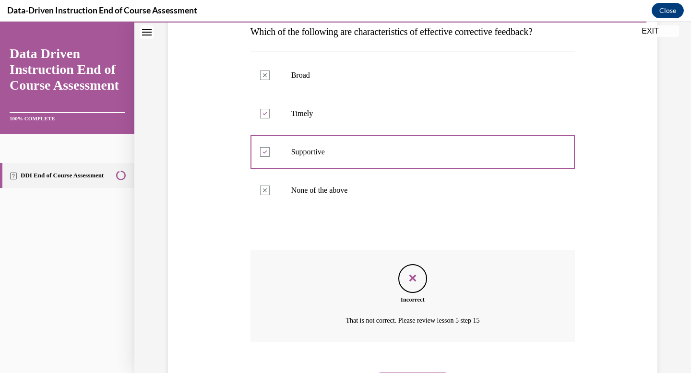
scroll to position [213, 0]
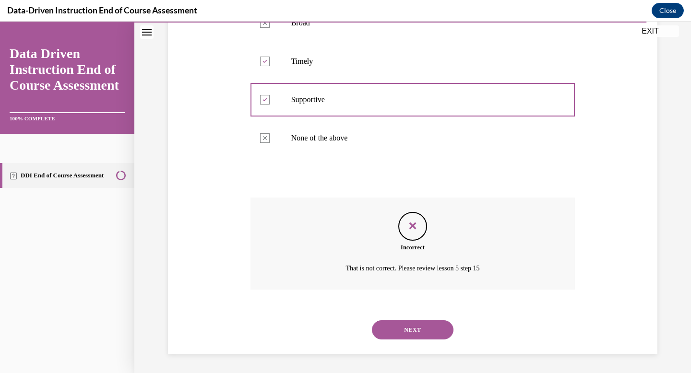
click at [412, 333] on button "NEXT" at bounding box center [413, 330] width 82 height 19
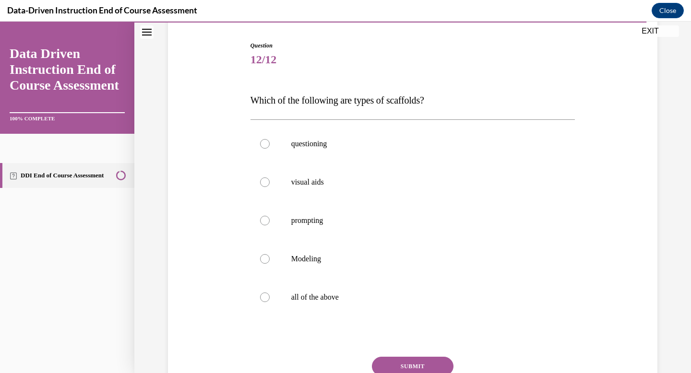
scroll to position [95, 0]
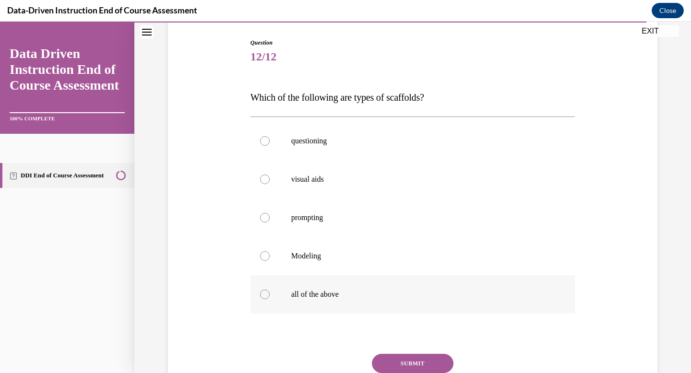
click at [261, 291] on div at bounding box center [265, 295] width 10 height 10
click at [261, 291] on input "all of the above" at bounding box center [265, 295] width 10 height 10
radio input "true"
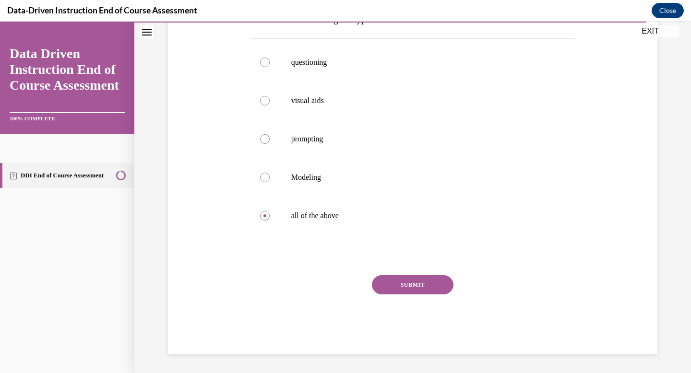
click at [428, 280] on button "SUBMIT" at bounding box center [413, 284] width 82 height 19
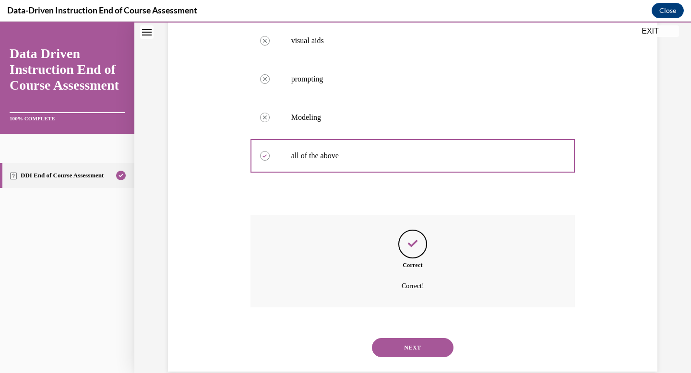
scroll to position [252, 0]
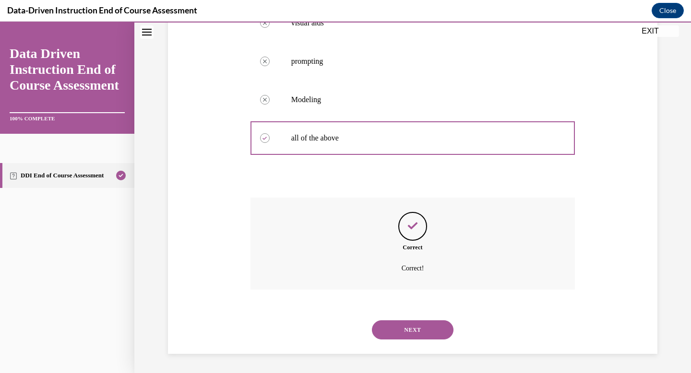
click at [420, 328] on button "NEXT" at bounding box center [413, 330] width 82 height 19
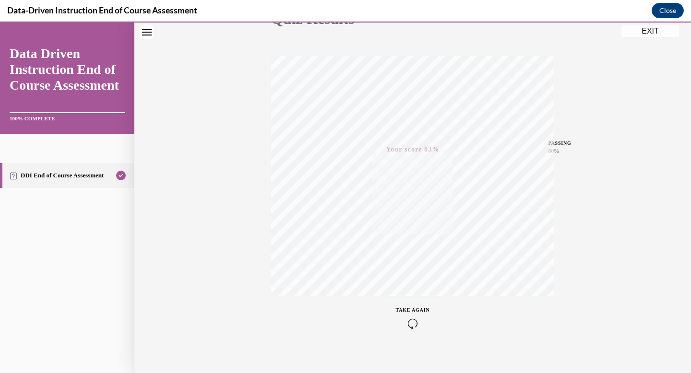
scroll to position [140, 0]
click at [653, 30] on button "EXIT" at bounding box center [651, 31] width 58 height 12
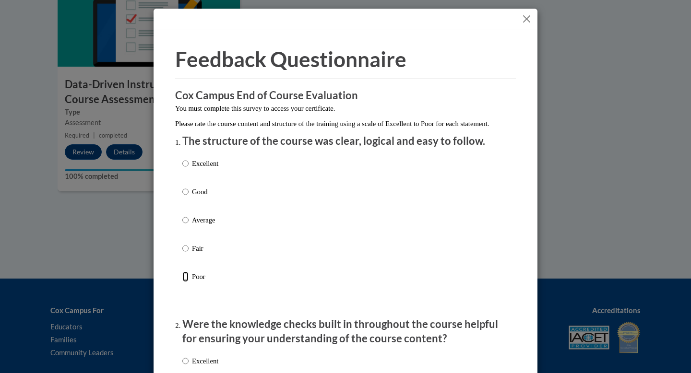
click at [187, 282] on input "Poor" at bounding box center [185, 277] width 6 height 11
radio input "true"
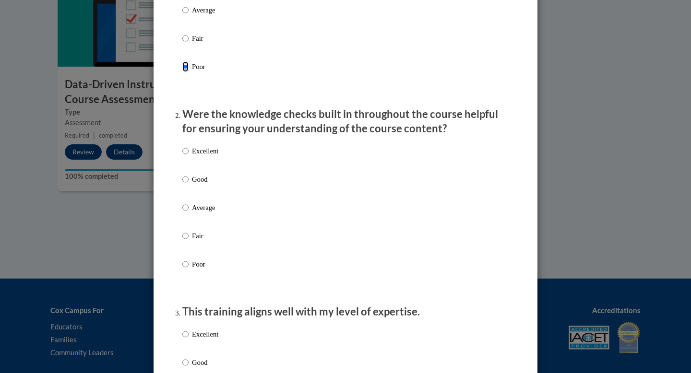
scroll to position [218, 0]
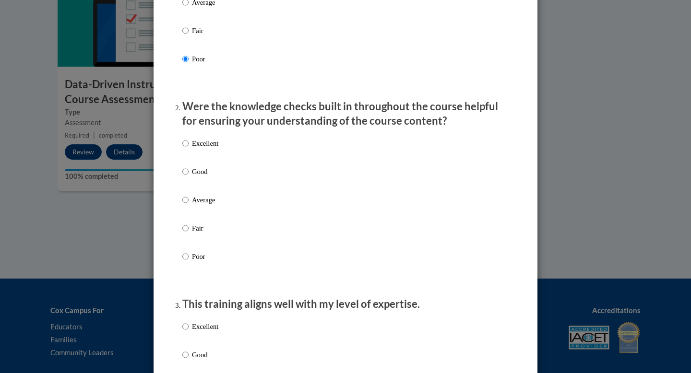
click at [186, 275] on label "Poor" at bounding box center [200, 265] width 36 height 26
click at [186, 262] on input "Poor" at bounding box center [185, 257] width 6 height 11
radio input "true"
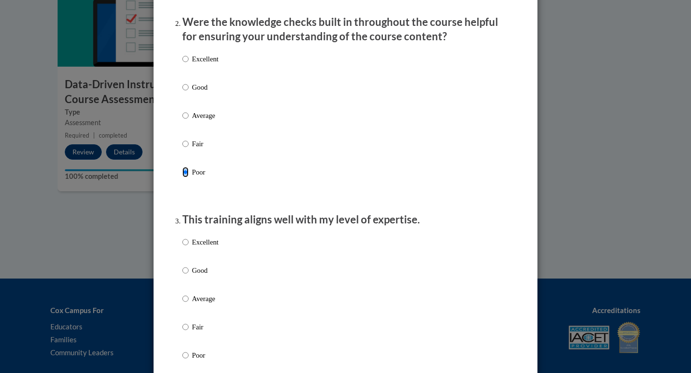
scroll to position [375, 0]
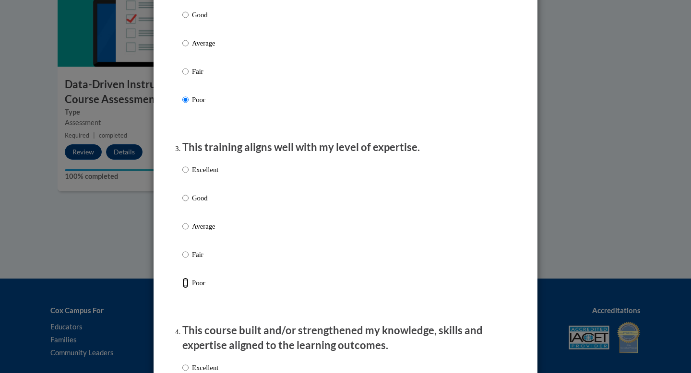
click at [183, 288] on input "Poor" at bounding box center [185, 283] width 6 height 11
radio input "true"
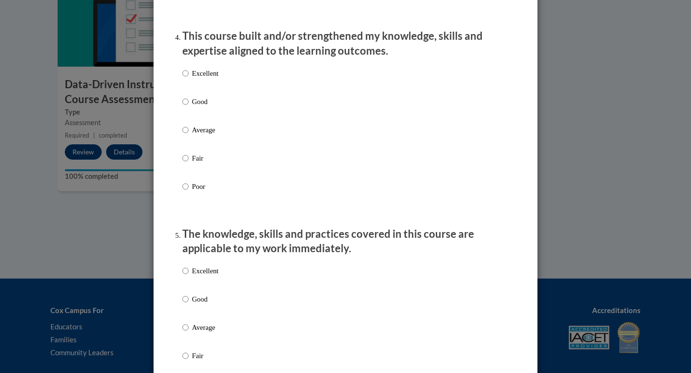
scroll to position [679, 0]
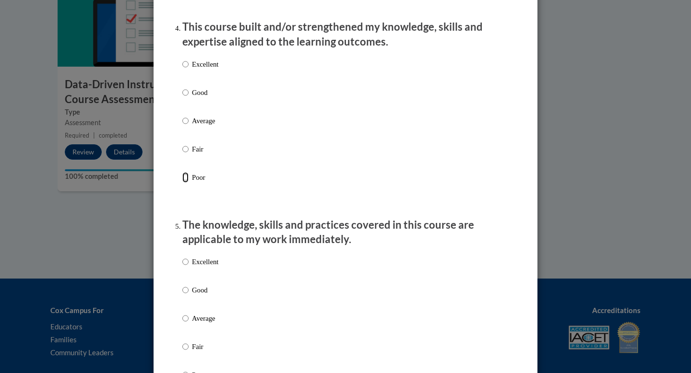
click at [187, 183] on input "Poor" at bounding box center [185, 177] width 6 height 11
radio input "true"
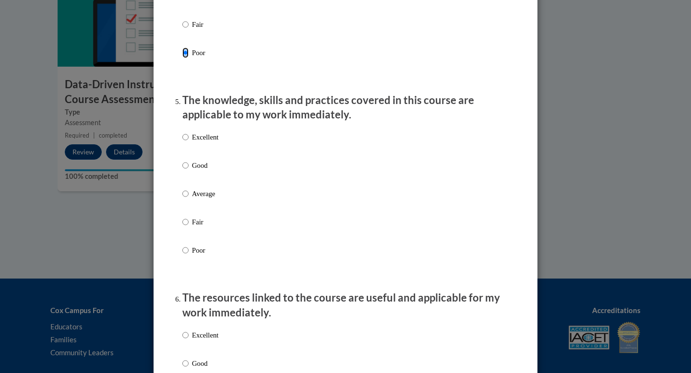
scroll to position [921, 0]
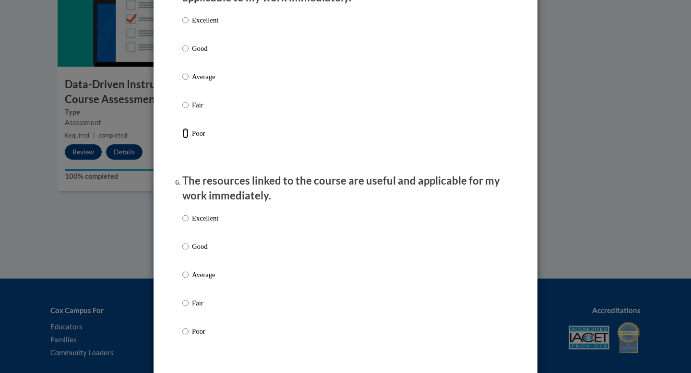
click at [184, 139] on input "Poor" at bounding box center [185, 133] width 6 height 11
radio input "true"
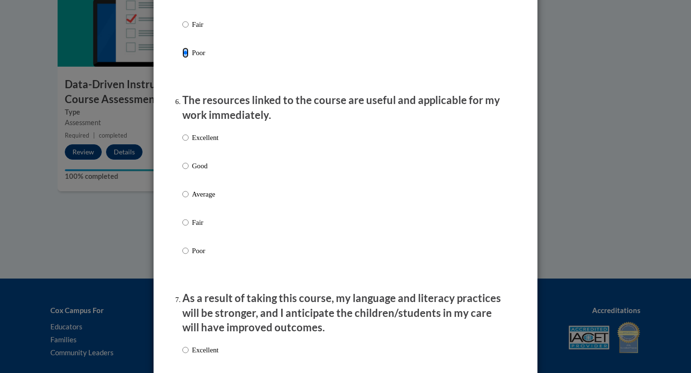
scroll to position [1040, 0]
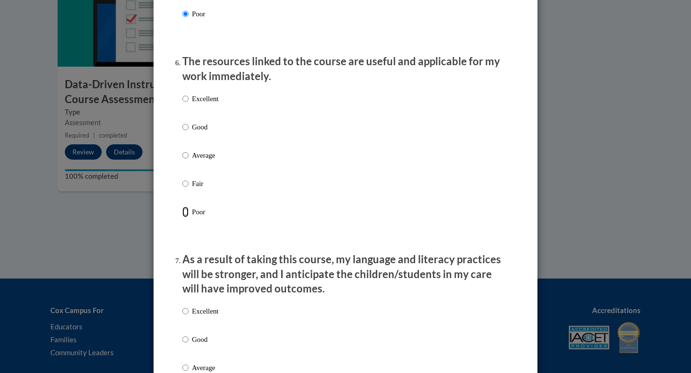
click at [187, 217] on input "Poor" at bounding box center [185, 212] width 6 height 11
radio input "true"
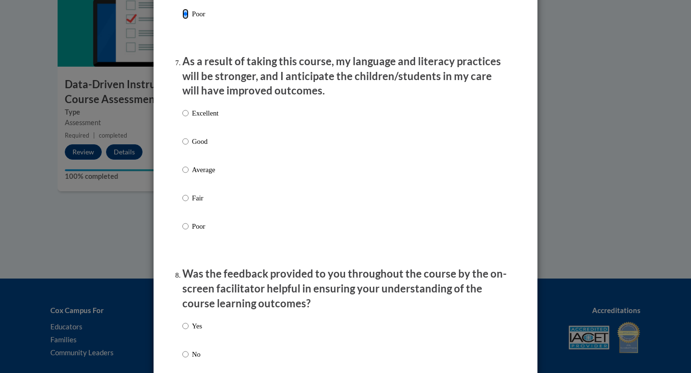
scroll to position [1242, 0]
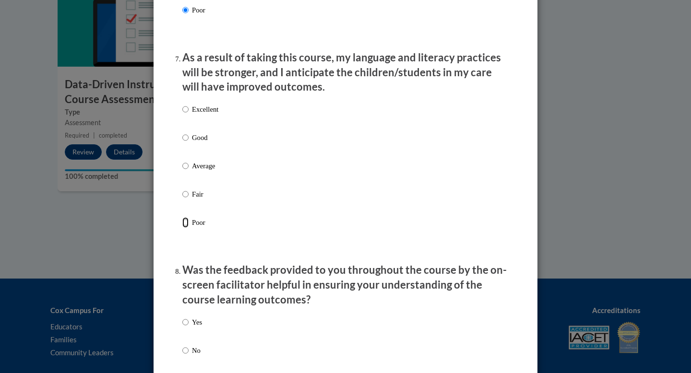
click at [186, 228] on input "Poor" at bounding box center [185, 222] width 6 height 11
radio input "true"
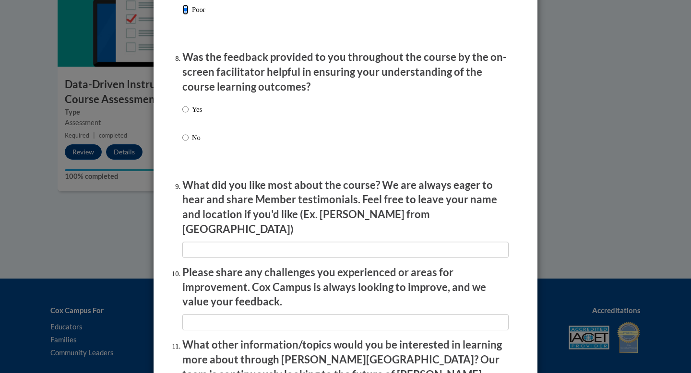
scroll to position [1471, 0]
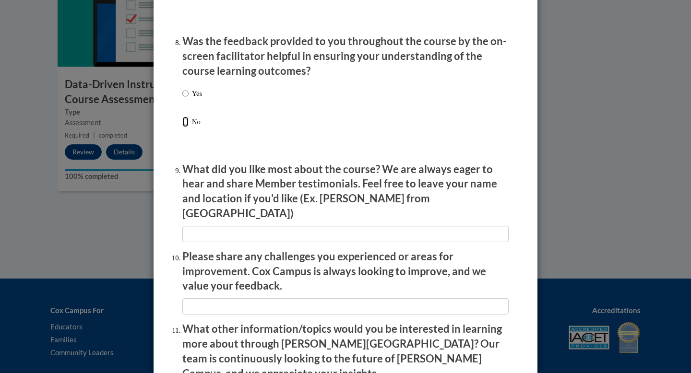
click at [186, 127] on input "No" at bounding box center [185, 122] width 6 height 11
radio input "true"
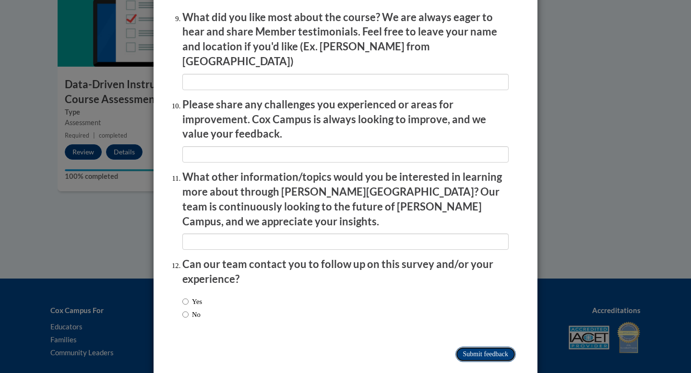
click at [488, 347] on input "Submit feedback" at bounding box center [485, 354] width 60 height 15
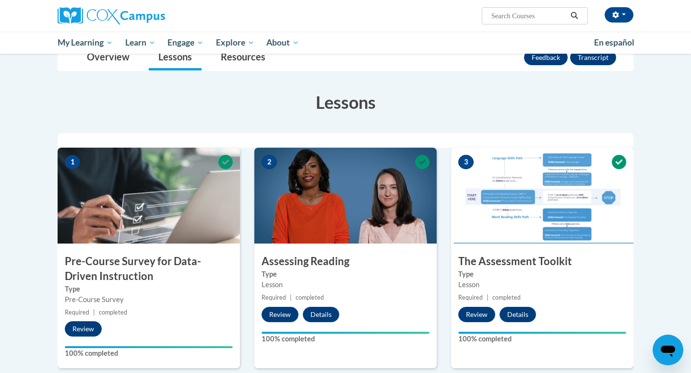
scroll to position [81, 0]
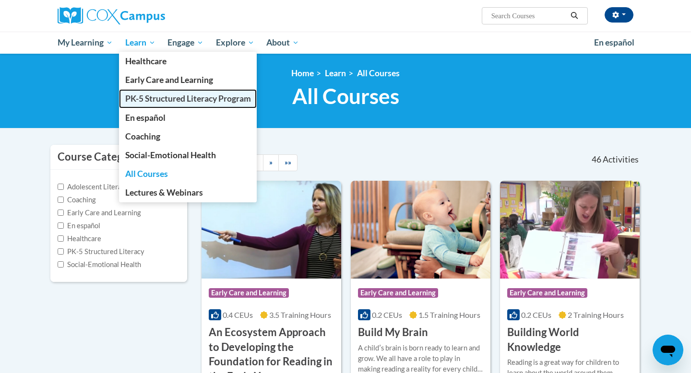
click at [142, 100] on span "PK-5 Structured Literacy Program" at bounding box center [188, 99] width 126 height 10
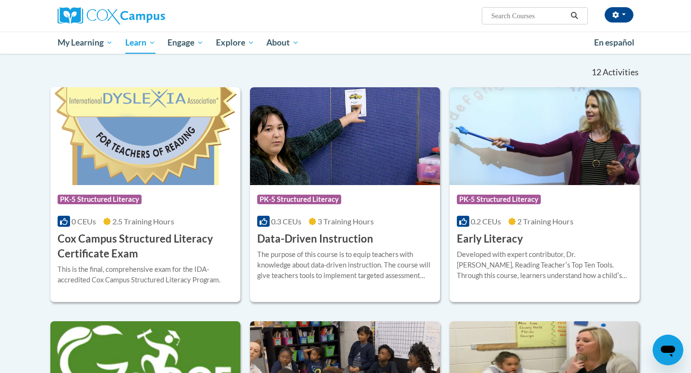
scroll to position [280, 0]
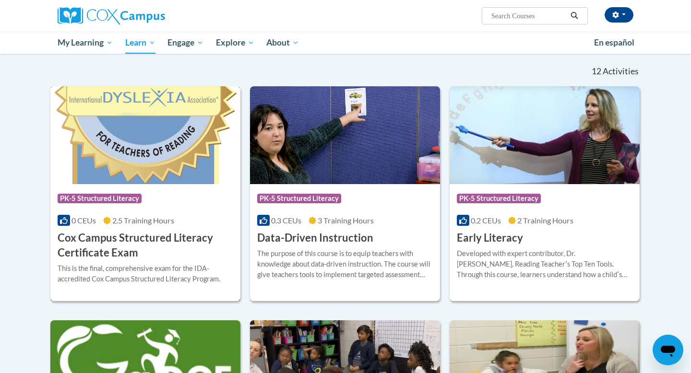
click at [131, 243] on h3 "Cox Campus Structured Literacy Certificate Exam" at bounding box center [146, 246] width 176 height 30
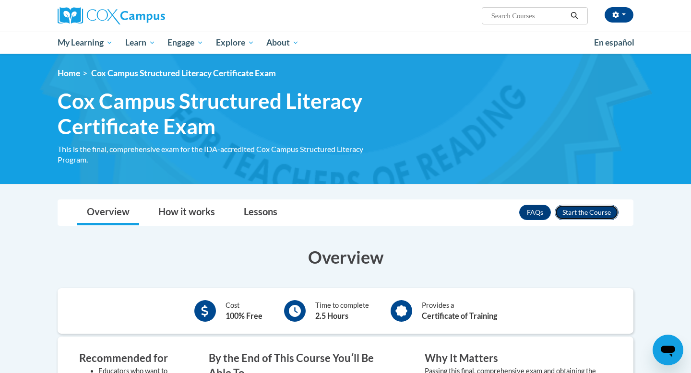
click at [602, 216] on button "Enroll" at bounding box center [587, 212] width 64 height 15
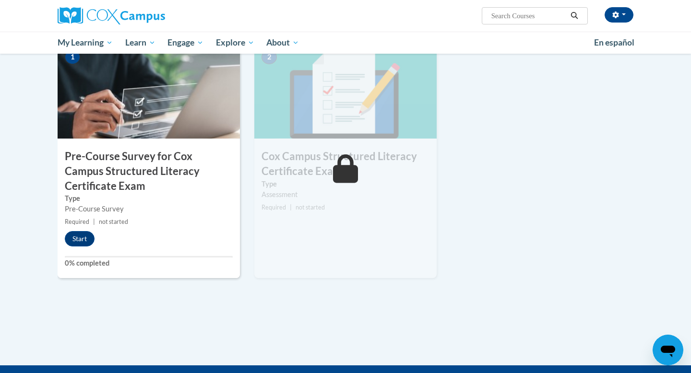
scroll to position [270, 0]
